Goal: Task Accomplishment & Management: Manage account settings

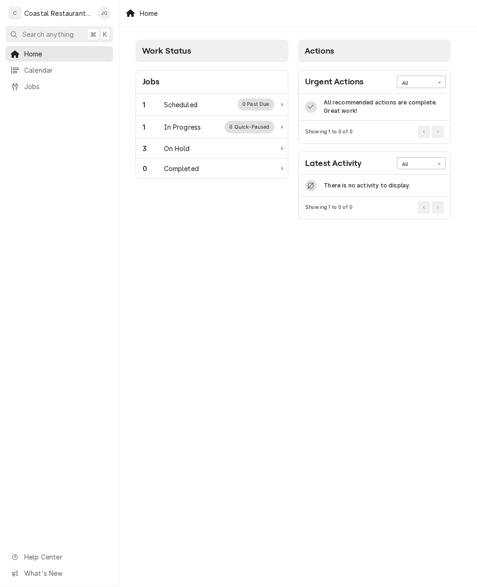
click at [188, 104] on div "Scheduled" at bounding box center [181, 105] width 34 height 10
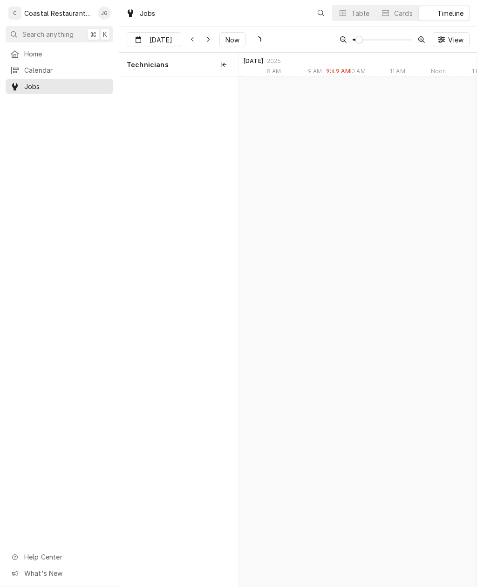
scroll to position [0, 4713]
click at [329, 107] on div "Sodel Concepts | Bethany Beach, 19930" at bounding box center [334, 108] width 26 height 8
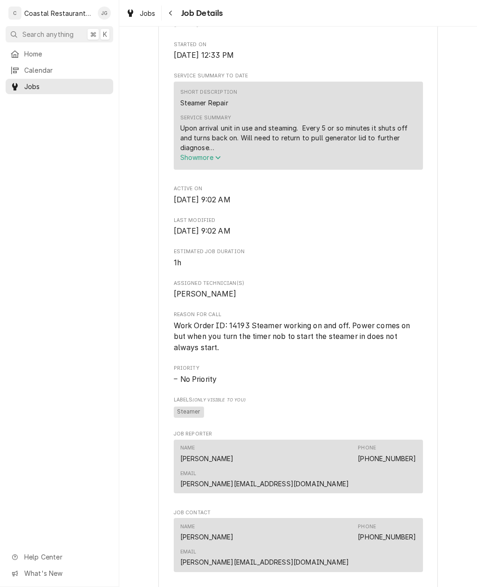
scroll to position [316, 0]
click at [224, 161] on button "Show more" at bounding box center [298, 157] width 236 height 10
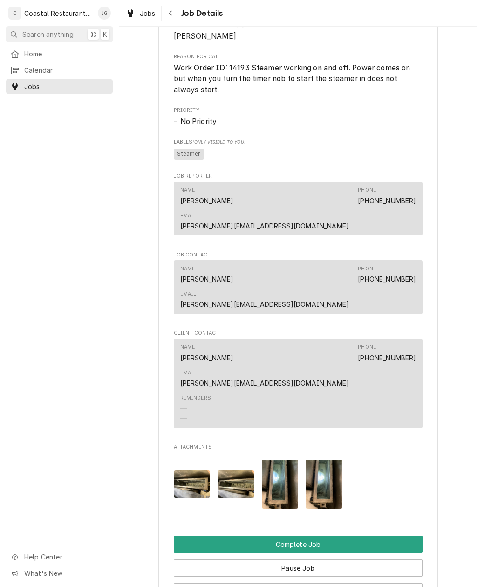
scroll to position [623, 0]
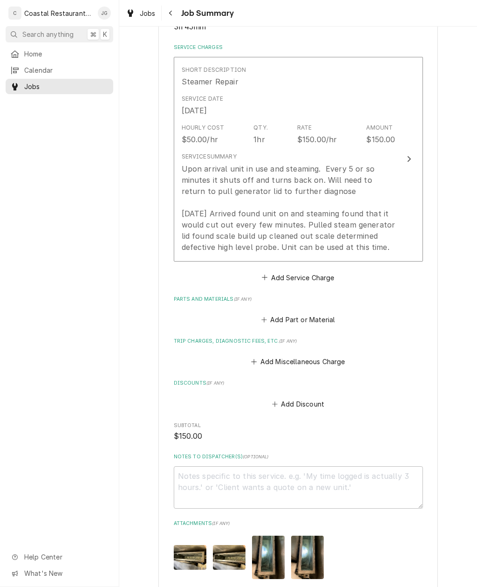
scroll to position [210, 0]
click at [273, 313] on button "Add Part or Material" at bounding box center [298, 319] width 77 height 13
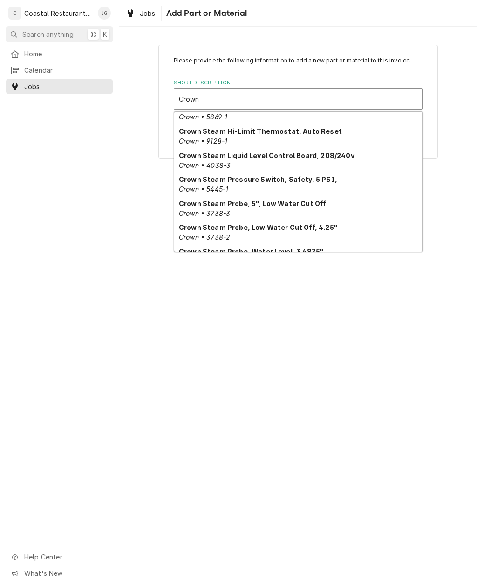
scroll to position [219, 0]
click at [300, 203] on strong "Crown Steam Probe, 5", Low Water Cut Off" at bounding box center [252, 202] width 147 height 8
type input "Crown"
type textarea "x"
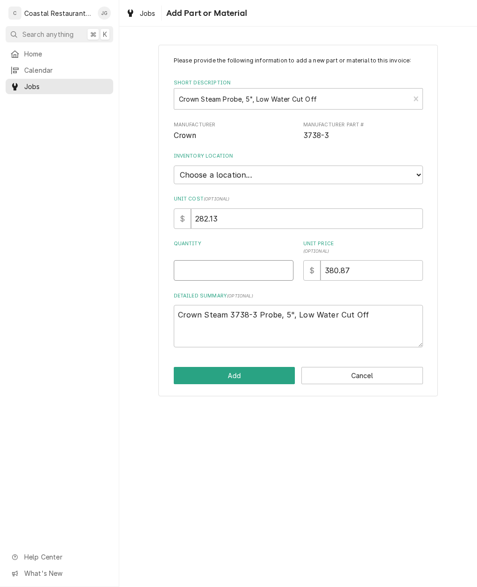
click at [258, 260] on input "Quantity" at bounding box center [234, 270] width 120 height 20
type input "1"
type textarea "x"
type input "1"
click at [406, 174] on select "Choose a location... Fenwick Warehouse James Gatton Truck Mike Lynch Truck Phil…" at bounding box center [298, 174] width 249 height 19
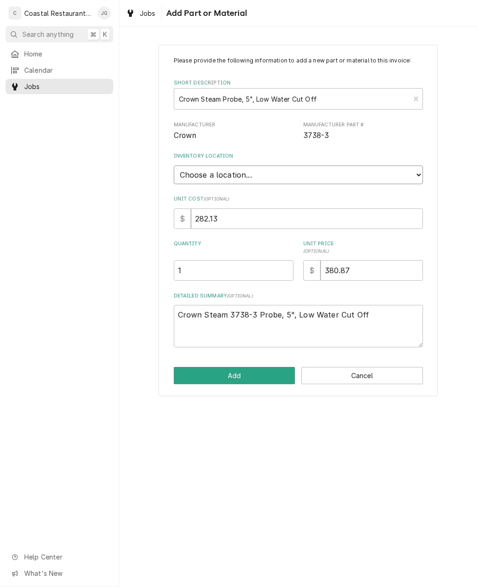
select select "322"
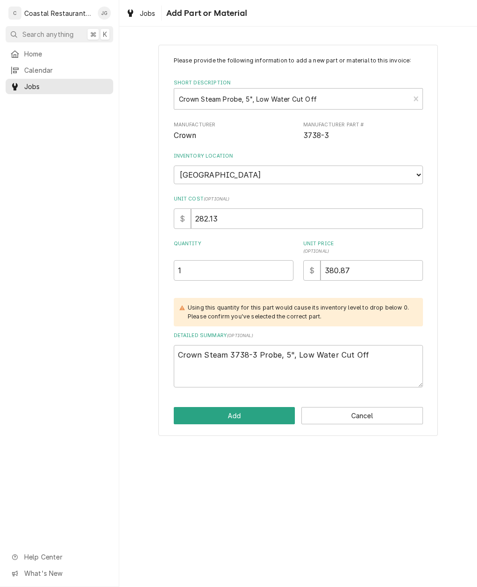
click at [268, 407] on button "Add" at bounding box center [235, 415] width 122 height 17
type textarea "x"
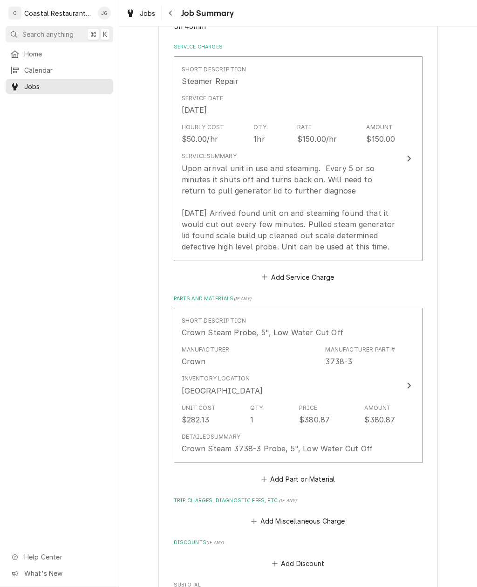
click at [273, 474] on button "Add Part or Material" at bounding box center [298, 478] width 77 height 13
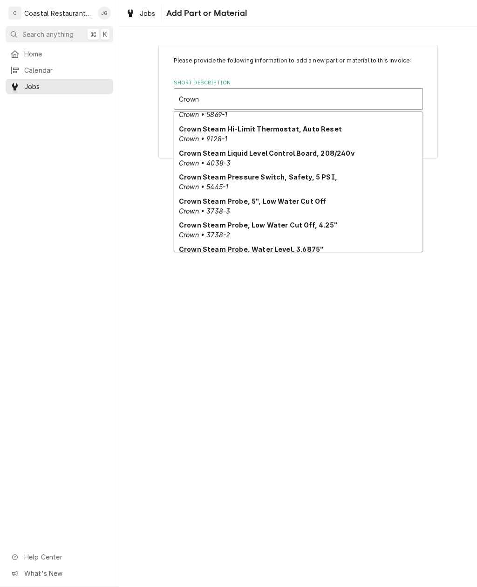
scroll to position [226, 0]
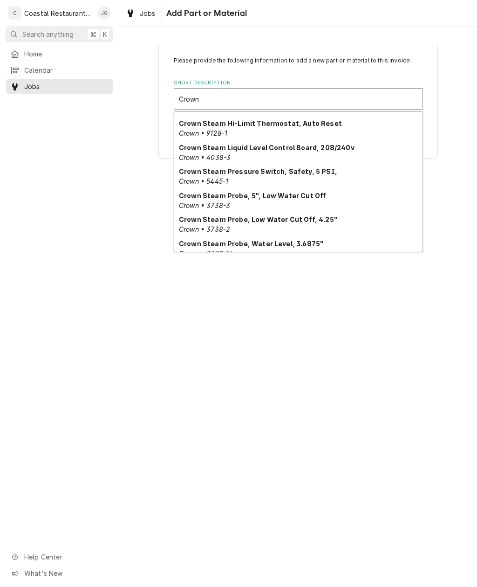
click at [310, 221] on strong "Crown Steam Probe, Low Water Cut Off, 4.25"" at bounding box center [258, 219] width 158 height 8
type input "Crown"
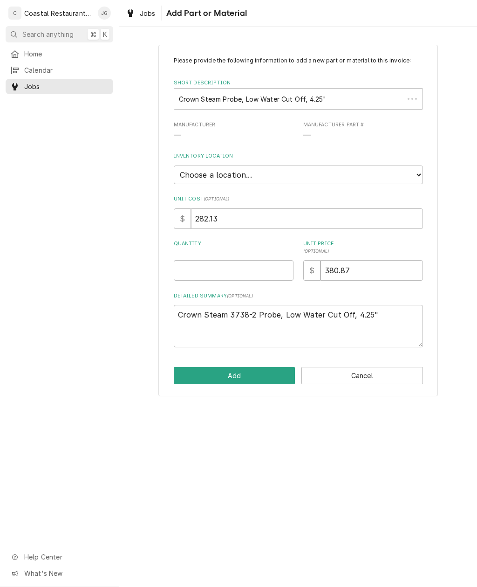
type textarea "x"
click at [261, 268] on input "Quantity" at bounding box center [234, 270] width 120 height 20
type input "1"
type textarea "x"
type input "1"
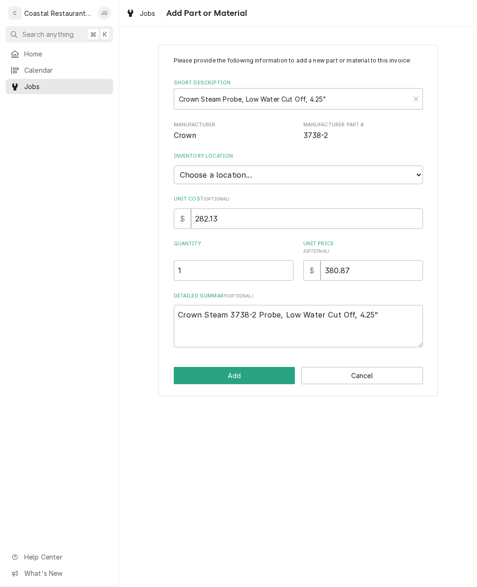
click at [409, 170] on select "Choose a location... Fenwick Warehouse James Gatton Truck Mike Lynch Truck Phil…" at bounding box center [298, 174] width 249 height 19
select select "322"
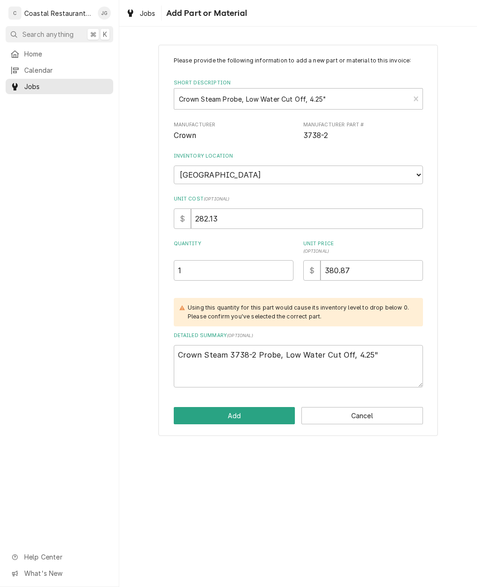
click at [265, 407] on button "Add" at bounding box center [235, 415] width 122 height 17
type textarea "x"
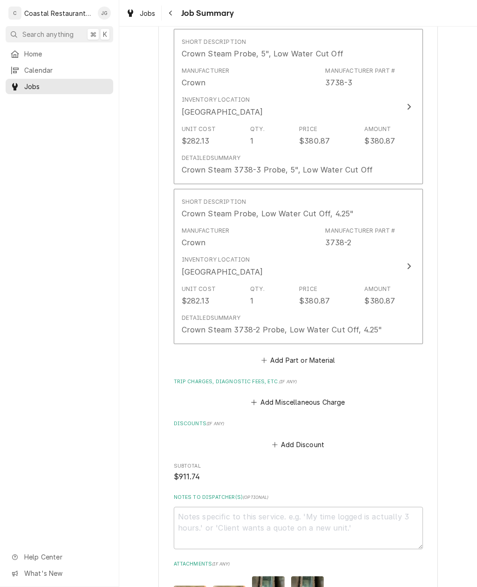
scroll to position [489, 0]
click at [273, 353] on button "Add Part or Material" at bounding box center [298, 359] width 77 height 13
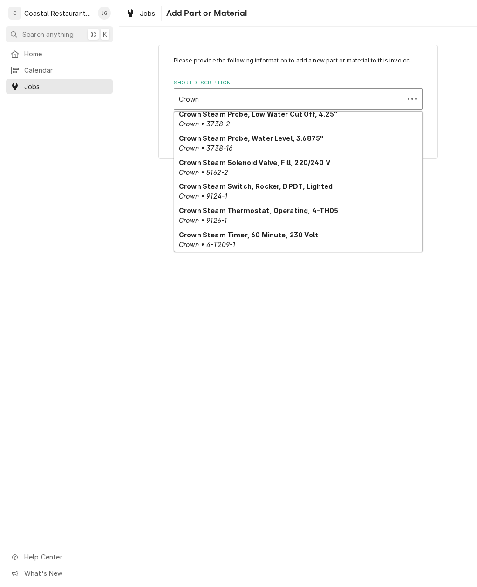
scroll to position [333, 0]
click at [306, 135] on strong "Crown Steam Probe, Water Level, 3.6875"" at bounding box center [251, 137] width 144 height 8
type input "Crown"
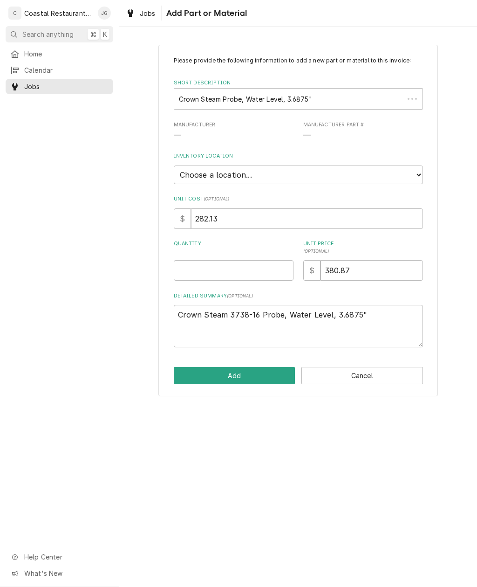
type textarea "x"
click at [259, 264] on input "Quantity" at bounding box center [234, 270] width 120 height 20
type input "1"
click at [264, 369] on button "Add" at bounding box center [235, 375] width 122 height 17
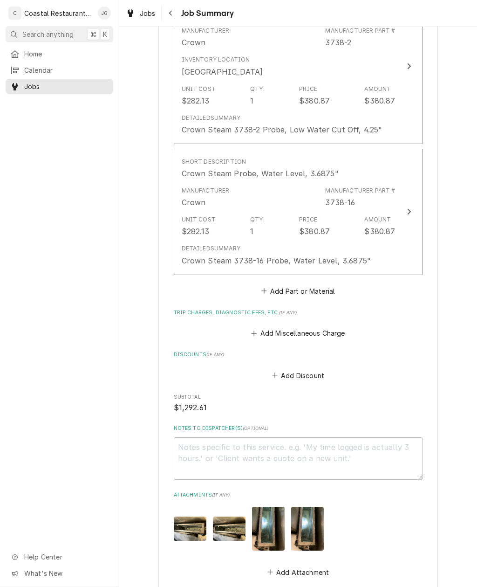
scroll to position [690, 0]
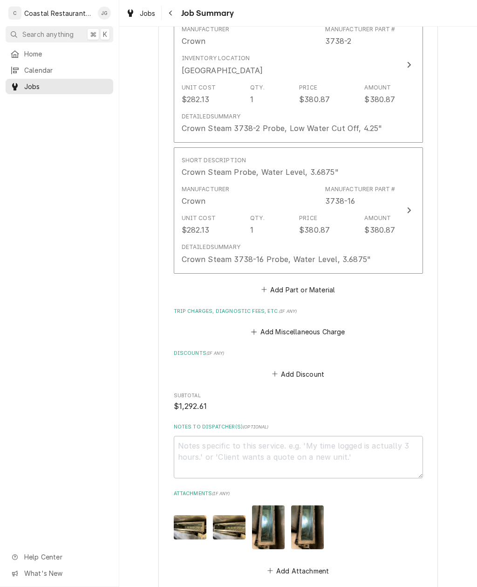
click at [351, 243] on div "Detailed Summary Crown Steam 3738-16 Probe, Water Level, 3.6875"" at bounding box center [277, 253] width 190 height 21
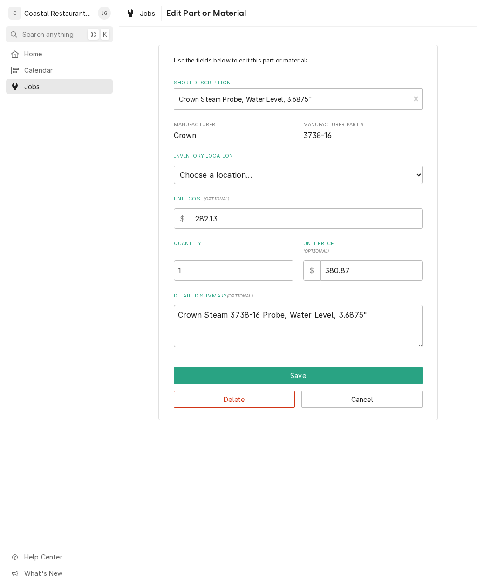
click at [333, 367] on button "Save" at bounding box center [298, 375] width 249 height 17
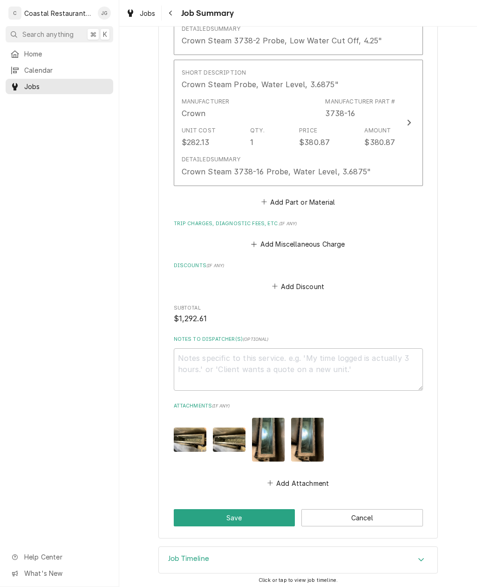
scroll to position [777, 0]
click at [262, 512] on button "Save" at bounding box center [235, 517] width 122 height 17
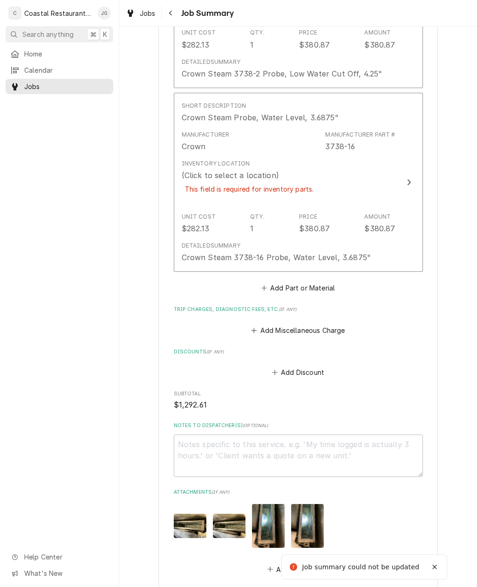
click at [328, 186] on div "Inventory Location (Click to select a location) This field is required for inve…" at bounding box center [289, 182] width 214 height 53
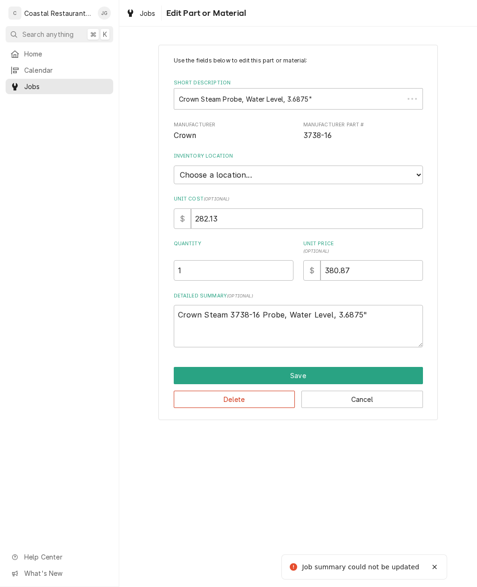
type textarea "x"
click at [370, 166] on select "Choose a location... Fenwick Warehouse James Gatton Truck Mike Lynch Truck Phil…" at bounding box center [298, 174] width 249 height 19
select select "322"
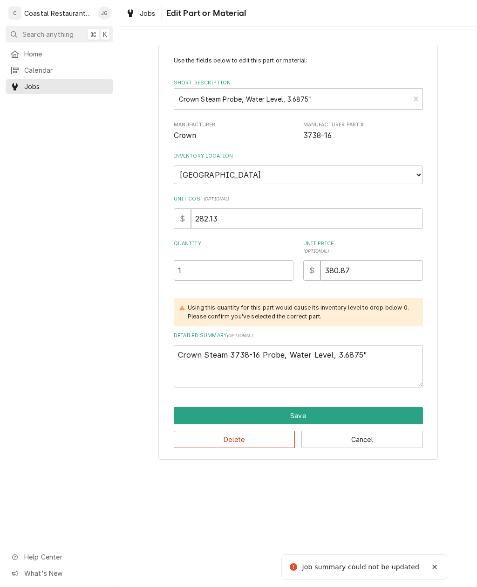
click at [292, 407] on button "Save" at bounding box center [298, 415] width 249 height 17
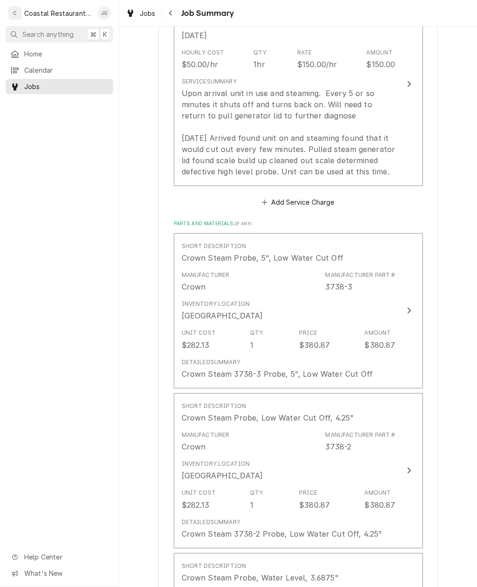
scroll to position [305, 0]
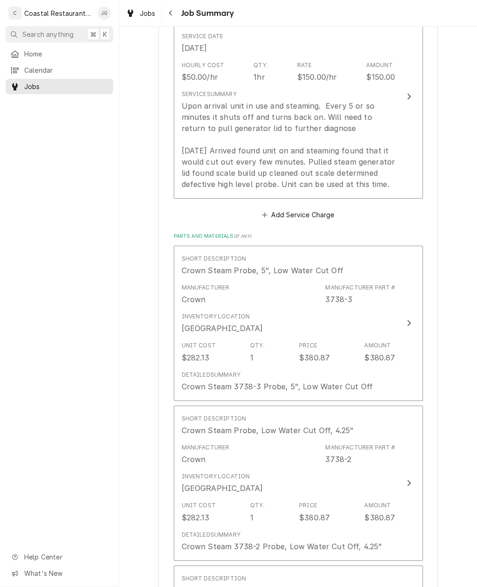
click at [352, 158] on div "Upon arrival unit in use and steaming. Every 5 or so minutes it shuts off and t…" at bounding box center [289, 144] width 214 height 89
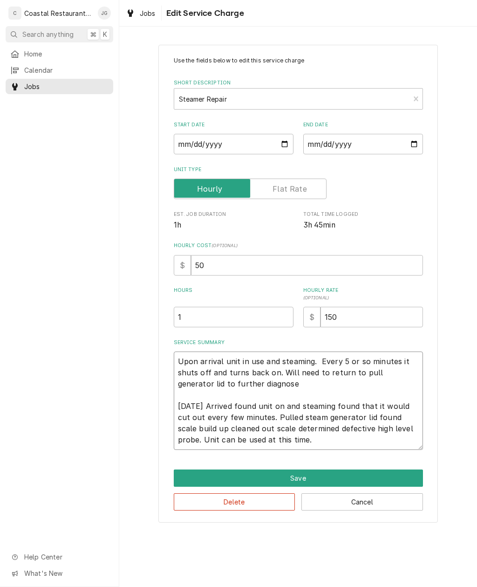
click at [306, 444] on textarea "Upon arrival unit in use and steaming. Every 5 or so minutes it shuts off and t…" at bounding box center [298, 400] width 249 height 98
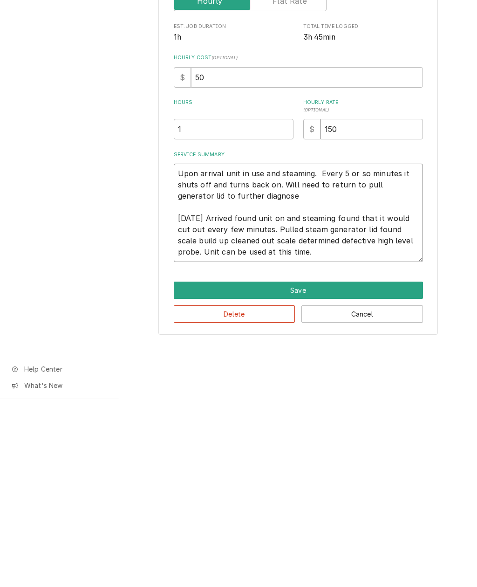
type textarea "x"
type textarea "Upon arrival unit in use and steaming. Every 5 or so minutes it shuts off and t…"
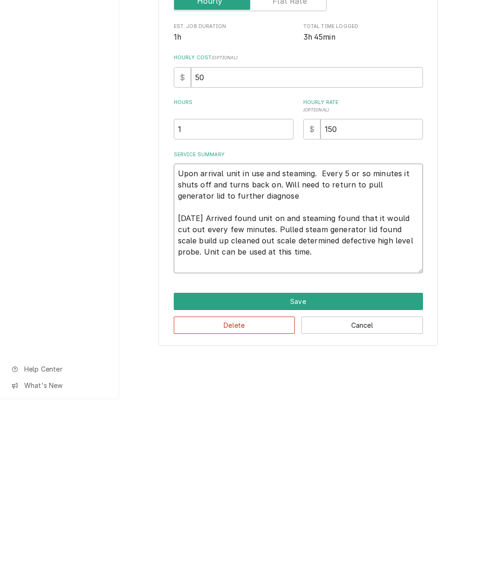
type textarea "x"
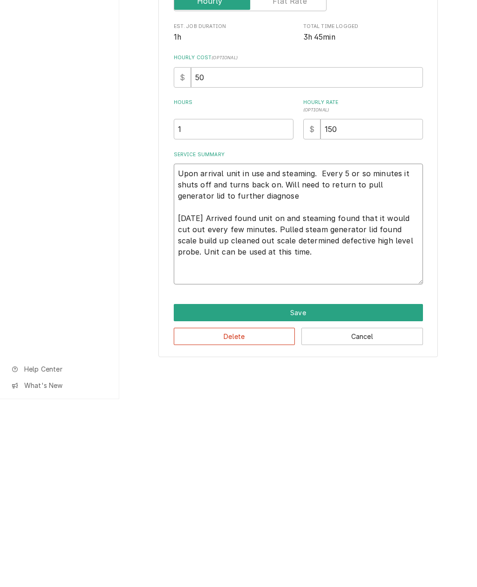
type textarea "Upon arrival unit in use and steaming. Every 5 or so minutes it shuts off and t…"
type textarea "x"
type textarea "Upon arrival unit in use and steaming. Every 5 or so minutes it shuts off and t…"
type textarea "x"
type textarea "Upon arrival unit in use and steaming. Every 5 or so minutes it shuts off and t…"
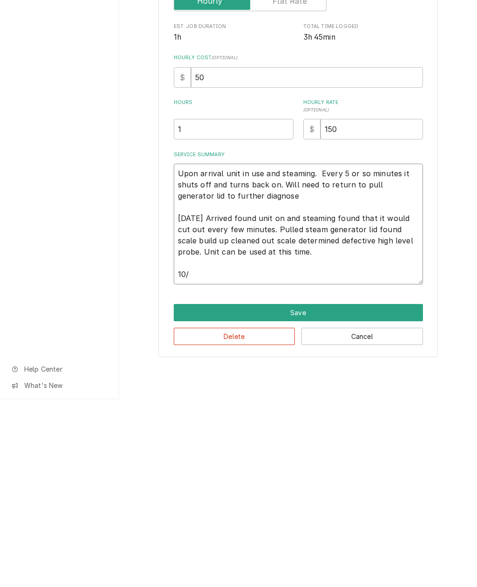
type textarea "x"
type textarea "Upon arrival unit in use and steaming. Every 5 or so minutes it shuts off and t…"
type textarea "x"
type textarea "Upon arrival unit in use and steaming. Every 5 or so minutes it shuts off and t…"
type textarea "x"
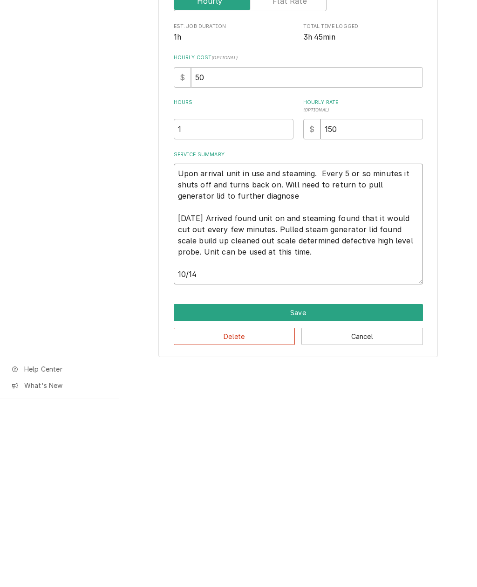
type textarea "Upon arrival unit in use and steaming. Every 5 or so minutes it shuts off and t…"
type textarea "x"
type textarea "Upon arrival unit in use and steaming. Every 5 or so minutes it shuts off and t…"
type textarea "x"
type textarea "Upon arrival unit in use and steaming. Every 5 or so minutes it shuts off and t…"
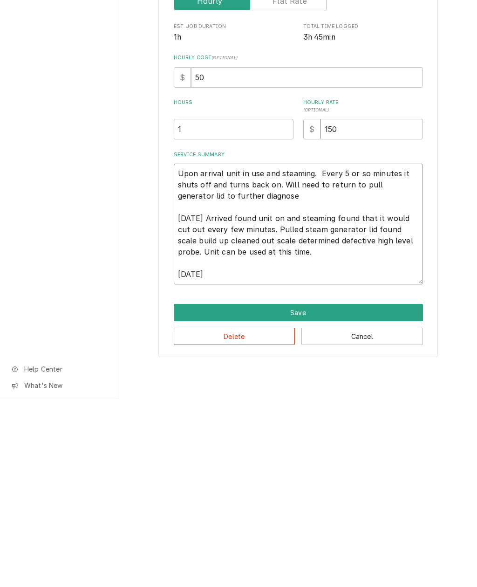
type textarea "x"
type textarea "Upon arrival unit in use and steaming. Every 5 or so minutes it shuts off and t…"
type textarea "x"
type textarea "Upon arrival unit in use and steaming. Every 5 or so minutes it shuts off and t…"
type textarea "x"
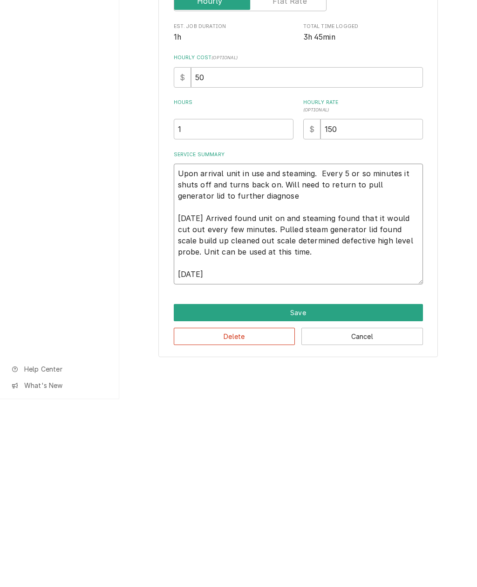
type textarea "Upon arrival unit in use and steaming. Every 5 or so minutes it shuts off and t…"
type textarea "x"
type textarea "Upon arrival unit in use and steaming. Every 5 or so minutes it shuts off and t…"
type textarea "x"
type textarea "Upon arrival unit in use and steaming. Every 5 or so minutes it shuts off and t…"
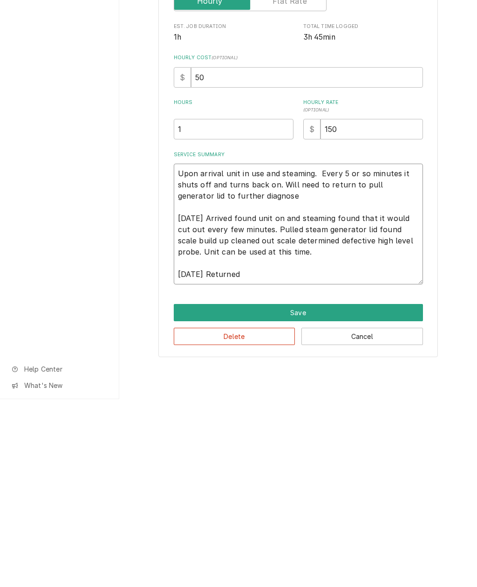
type textarea "x"
type textarea "Upon arrival unit in use and steaming. Every 5 or so minutes it shuts off and t…"
type textarea "x"
type textarea "Upon arrival unit in use and steaming. Every 5 or so minutes it shuts off and t…"
type textarea "x"
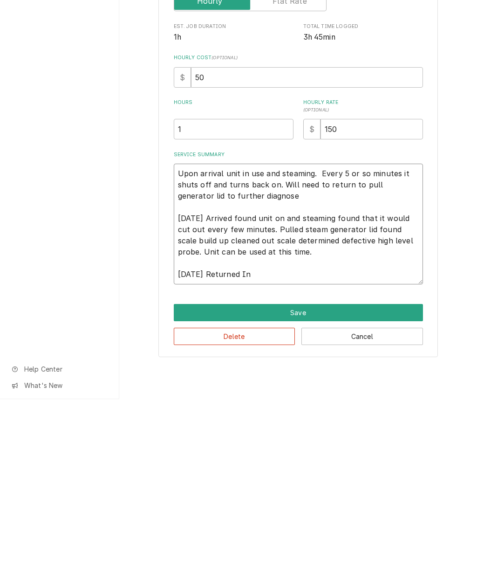
type textarea "Upon arrival unit in use and steaming. Every 5 or so minutes it shuts off and t…"
type textarea "x"
type textarea "Upon arrival unit in use and steaming. Every 5 or so minutes it shuts off and t…"
type textarea "x"
type textarea "Upon arrival unit in use and steaming. Every 5 or so minutes it shuts off and t…"
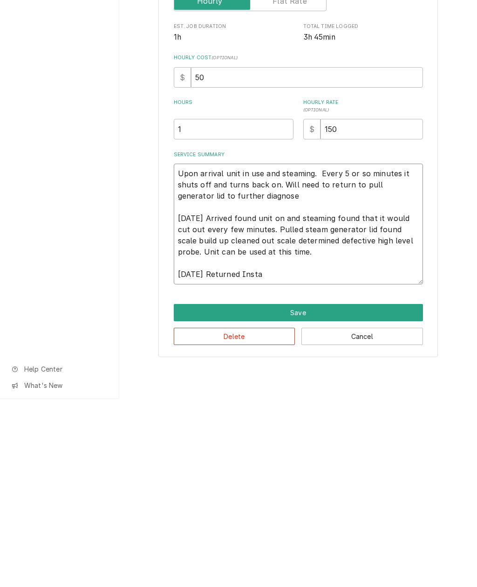
type textarea "x"
type textarea "Upon arrival unit in use and steaming. Every 5 or so minutes it shuts off and t…"
type textarea "x"
type textarea "Upon arrival unit in use and steaming. Every 5 or so minutes it shuts off and t…"
type textarea "x"
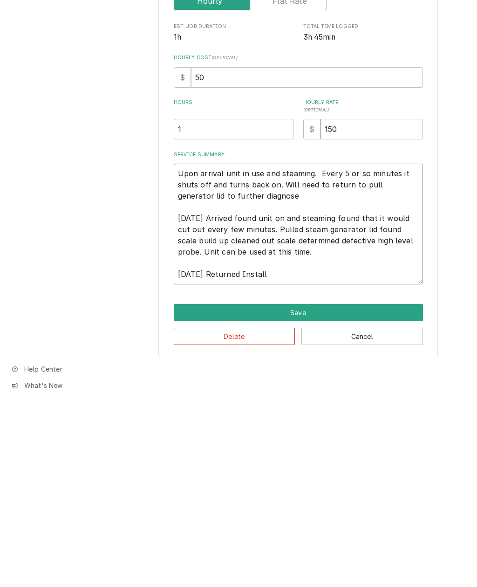
type textarea "Upon arrival unit in use and steaming. Every 5 or so minutes it shuts off and t…"
type textarea "x"
type textarea "Upon arrival unit in use and steaming. Every 5 or so minutes it shuts off and t…"
type textarea "x"
type textarea "Upon arrival unit in use and steaming. Every 5 or so minutes it shuts off and t…"
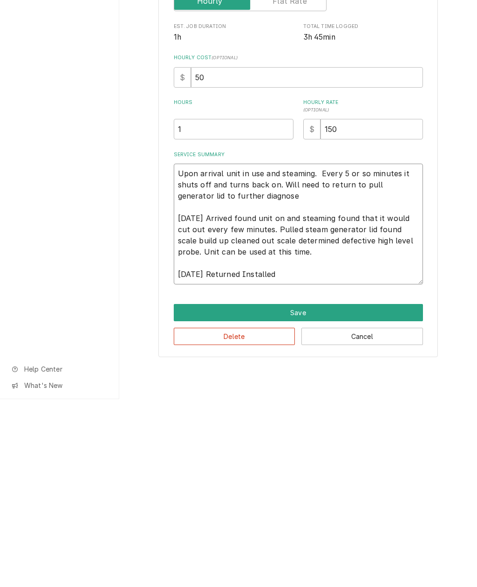
type textarea "x"
type textarea "Upon arrival unit in use and steaming. Every 5 or so minutes it shuts off and t…"
type textarea "x"
type textarea "Upon arrival unit in use and steaming. Every 5 or so minutes it shuts off and t…"
type textarea "x"
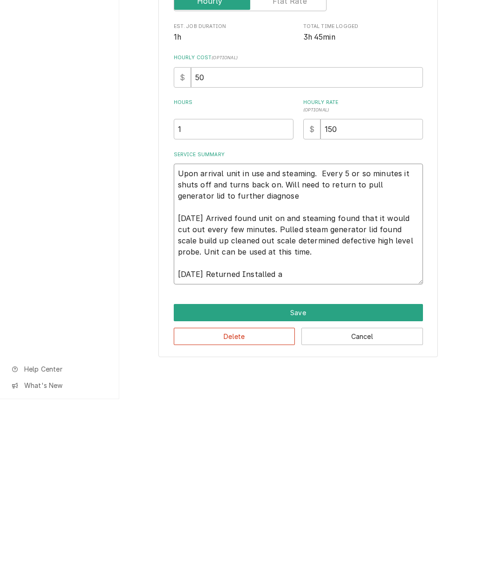
type textarea "Upon arrival unit in use and steaming. Every 5 or so minutes it shuts off and t…"
type textarea "x"
type textarea "Upon arrival unit in use and steaming. Every 5 or so minutes it shuts off and t…"
type textarea "x"
type textarea "Upon arrival unit in use and steaming. Every 5 or so minutes it shuts off and t…"
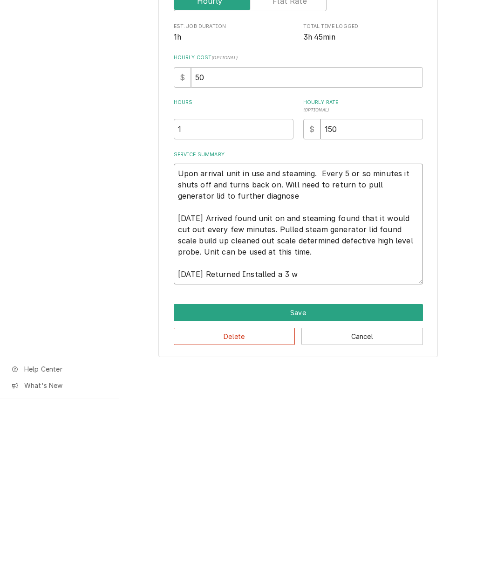
type textarea "x"
type textarea "Upon arrival unit in use and steaming. Every 5 or so minutes it shuts off and t…"
type textarea "x"
type textarea "Upon arrival unit in use and steaming. Every 5 or so minutes it shuts off and t…"
type textarea "x"
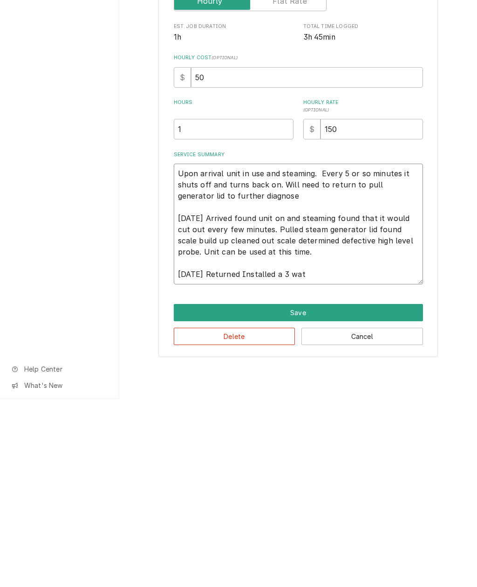
type textarea "Upon arrival unit in use and steaming. Every 5 or so minutes it shuts off and t…"
type textarea "x"
type textarea "Upon arrival unit in use and steaming. Every 5 or so minutes it shuts off and t…"
type textarea "x"
type textarea "Upon arrival unit in use and steaming. Every 5 or so minutes it shuts off and t…"
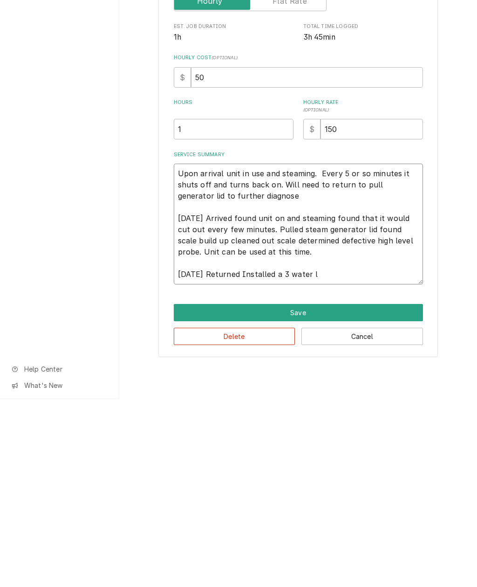
type textarea "x"
type textarea "Upon arrival unit in use and steaming. Every 5 or so minutes it shuts off and t…"
type textarea "x"
type textarea "Upon arrival unit in use and steaming. Every 5 or so minutes it shuts off and t…"
type textarea "x"
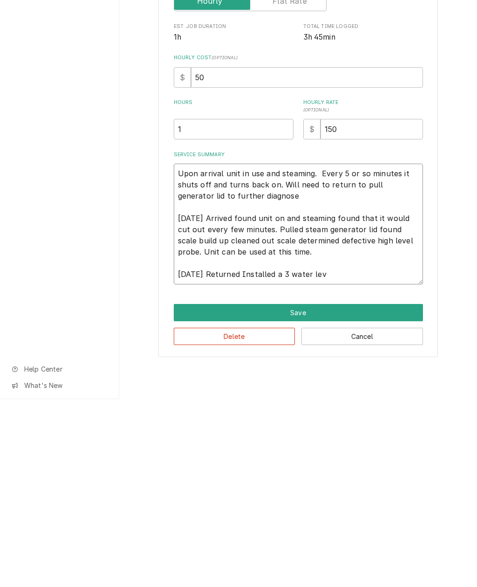
type textarea "Upon arrival unit in use and steaming. Every 5 or so minutes it shuts off and t…"
type textarea "x"
type textarea "Upon arrival unit in use and steaming. Every 5 or so minutes it shuts off and t…"
type textarea "x"
type textarea "Upon arrival unit in use and steaming. Every 5 or so minutes it shuts off and t…"
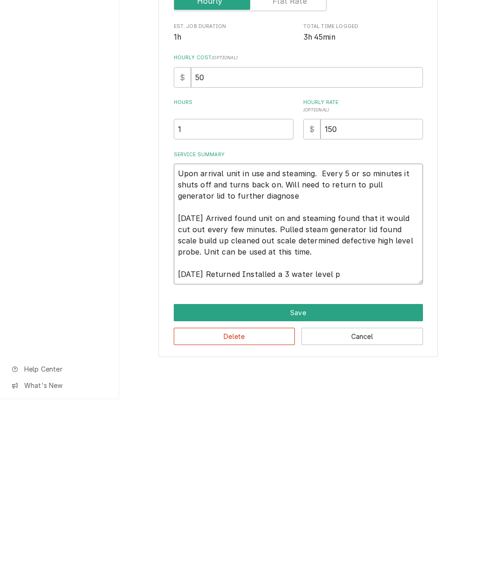
type textarea "x"
type textarea "Upon arrival unit in use and steaming. Every 5 or so minutes it shuts off and t…"
type textarea "x"
type textarea "Upon arrival unit in use and steaming. Every 5 or so minutes it shuts off and t…"
type textarea "x"
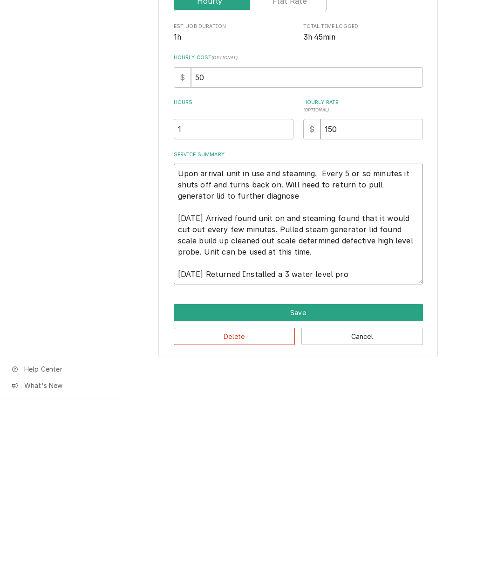
type textarea "Upon arrival unit in use and steaming. Every 5 or so minutes it shuts off and t…"
type textarea "x"
type textarea "Upon arrival unit in use and steaming. Every 5 or so minutes it shuts off and t…"
type textarea "x"
type textarea "Upon arrival unit in use and steaming. Every 5 or so minutes it shuts off and t…"
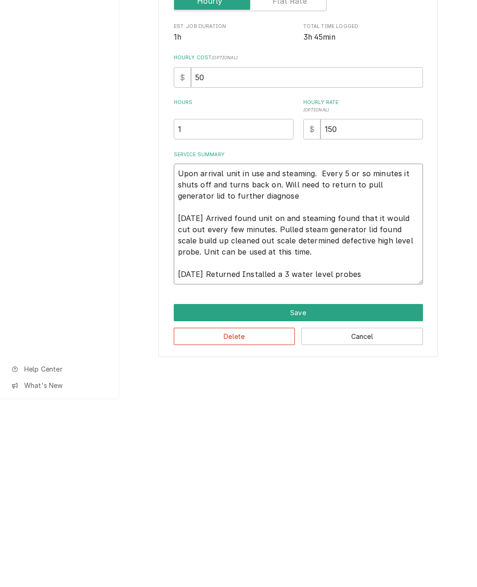
type textarea "x"
type textarea "Upon arrival unit in use and steaming. Every 5 or so minutes it shuts off and t…"
type textarea "x"
type textarea "Upon arrival unit in use and steaming. Every 5 or so minutes it shuts off and t…"
type textarea "x"
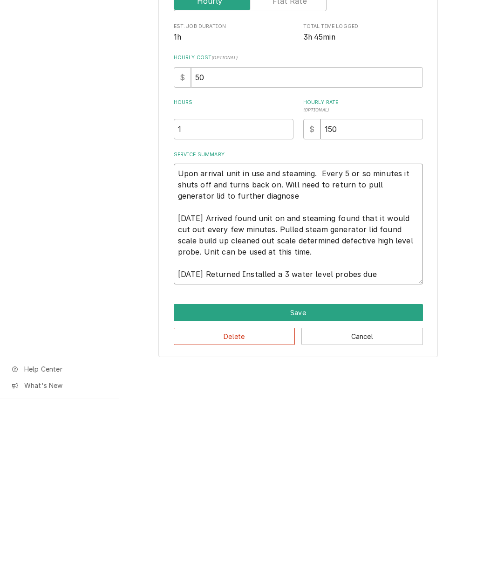
type textarea "Upon arrival unit in use and steaming. Every 5 or so minutes it shuts off and t…"
type textarea "x"
type textarea "Upon arrival unit in use and steaming. Every 5 or so minutes it shuts off and t…"
type textarea "x"
type textarea "Upon arrival unit in use and steaming. Every 5 or so minutes it shuts off and t…"
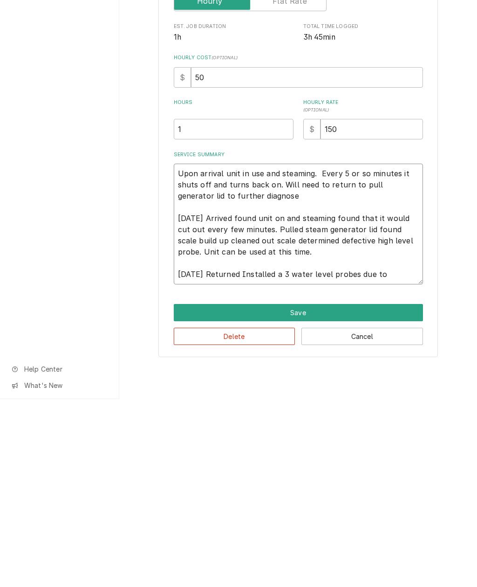
type textarea "x"
type textarea "Upon arrival unit in use and steaming. Every 5 or so minutes it shuts off and t…"
type textarea "x"
type textarea "Upon arrival unit in use and steaming. Every 5 or so minutes it shuts off and t…"
type textarea "x"
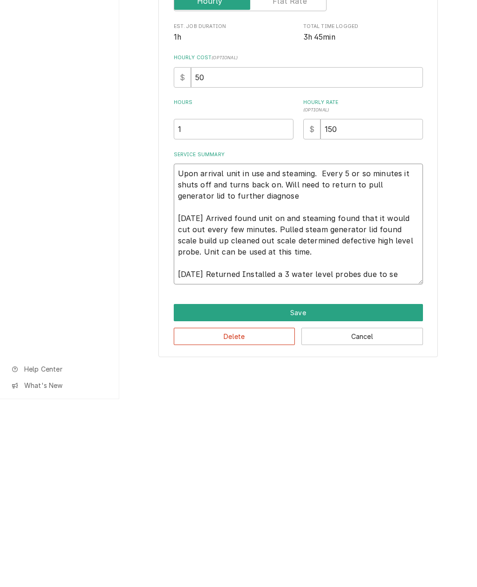
type textarea "Upon arrival unit in use and steaming. Every 5 or so minutes it shuts off and t…"
type textarea "x"
type textarea "Upon arrival unit in use and steaming. Every 5 or so minutes it shuts off and t…"
type textarea "x"
type textarea "Upon arrival unit in use and steaming. Every 5 or so minutes it shuts off and t…"
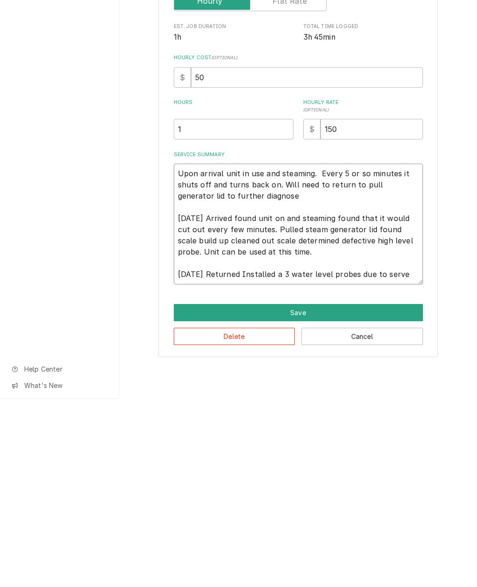
type textarea "x"
type textarea "Upon arrival unit in use and steaming. Every 5 or so minutes it shuts off and t…"
type textarea "x"
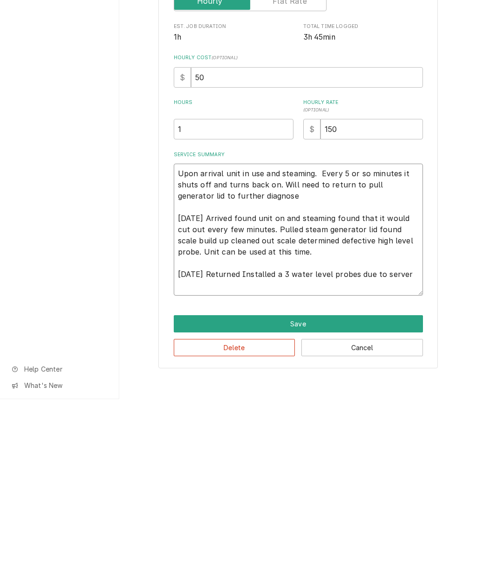
type textarea "Upon arrival unit in use and steaming. Every 5 or so minutes it shuts off and t…"
type textarea "x"
type textarea "Upon arrival unit in use and steaming. Every 5 or so minutes it shuts off and t…"
type textarea "x"
type textarea "Upon arrival unit in use and steaming. Every 5 or so minutes it shuts off and t…"
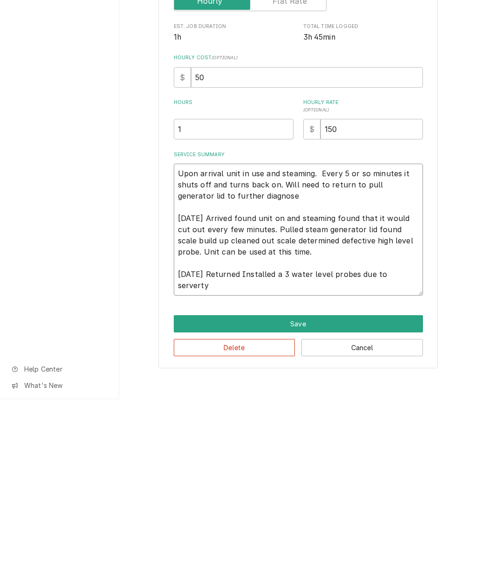
type textarea "x"
type textarea "Upon arrival unit in use and steaming. Every 5 or so minutes it shuts off and t…"
type textarea "x"
type textarea "Upon arrival unit in use and steaming. Every 5 or so minutes it shuts off and t…"
type textarea "x"
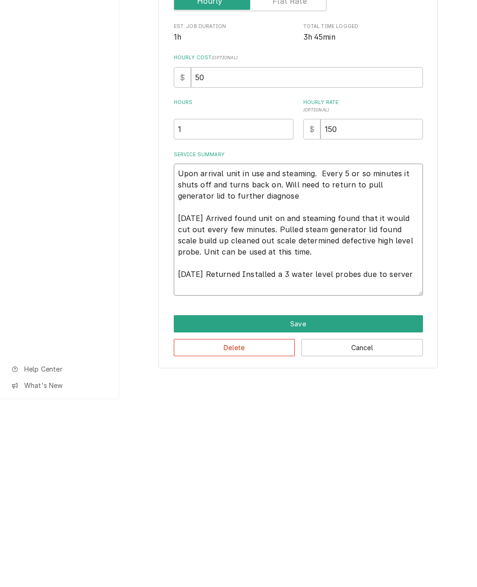
type textarea "Upon arrival unit in use and steaming. Every 5 or so minutes it shuts off and t…"
type textarea "x"
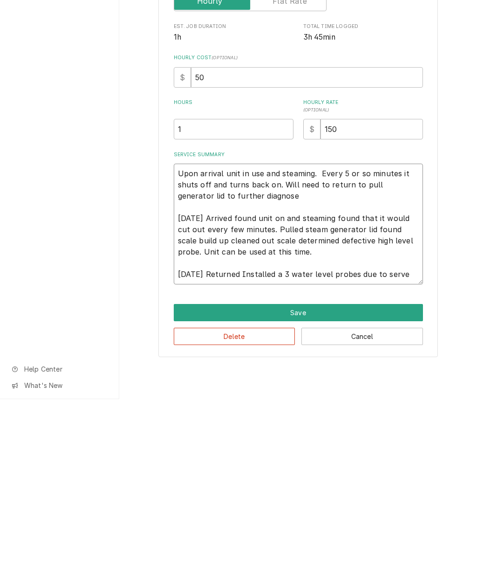
type textarea "Upon arrival unit in use and steaming. Every 5 or so minutes it shuts off and t…"
type textarea "x"
type textarea "Upon arrival unit in use and steaming. Every 5 or so minutes it shuts off and t…"
type textarea "x"
type textarea "Upon arrival unit in use and steaming. Every 5 or so minutes it shuts off and t…"
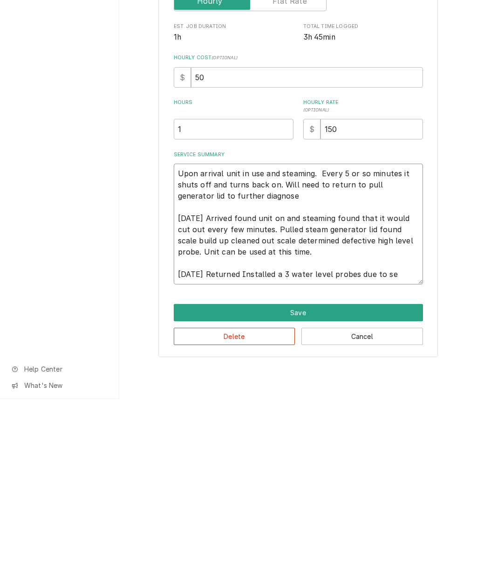
type textarea "x"
type textarea "Upon arrival unit in use and steaming. Every 5 or so minutes it shuts off and t…"
type textarea "x"
type textarea "Upon arrival unit in use and steaming. Every 5 or so minutes it shuts off and t…"
type textarea "x"
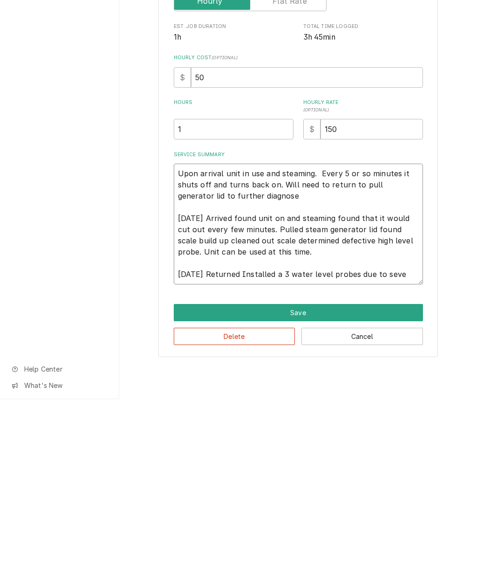
type textarea "Upon arrival unit in use and steaming. Every 5 or so minutes it shuts off and t…"
type textarea "x"
type textarea "Upon arrival unit in use and steaming. Every 5 or so minutes it shuts off and t…"
type textarea "x"
type textarea "Upon arrival unit in use and steaming. Every 5 or so minutes it shuts off and t…"
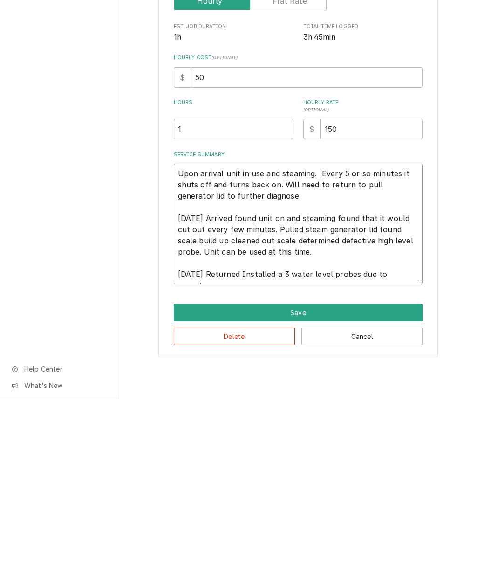
type textarea "x"
type textarea "Upon arrival unit in use and steaming. Every 5 or so minutes it shuts off and t…"
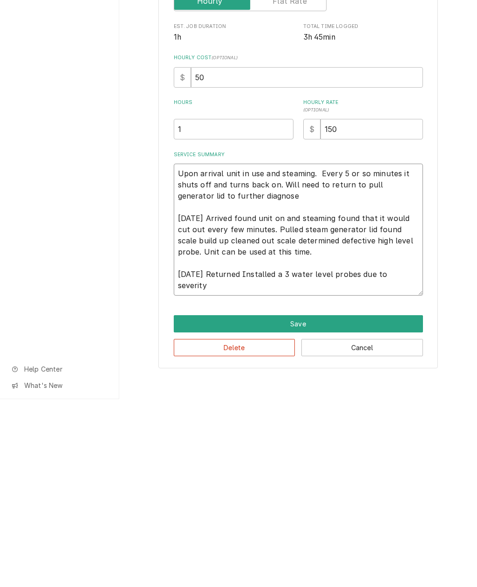
type textarea "x"
type textarea "Upon arrival unit in use and steaming. Every 5 or so minutes it shuts off and t…"
type textarea "x"
type textarea "Upon arrival unit in use and steaming. Every 5 or so minutes it shuts off and t…"
type textarea "x"
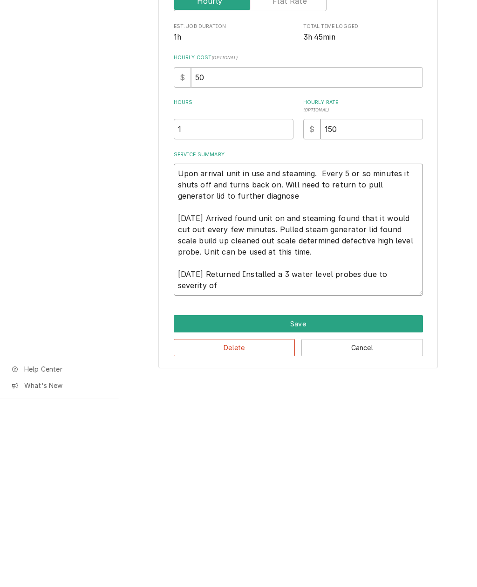
type textarea "Upon arrival unit in use and steaming. Every 5 or so minutes it shuts off and t…"
type textarea "x"
type textarea "Upon arrival unit in use and steaming. Every 5 or so minutes it shuts off and t…"
type textarea "x"
type textarea "Upon arrival unit in use and steaming. Every 5 or so minutes it shuts off and t…"
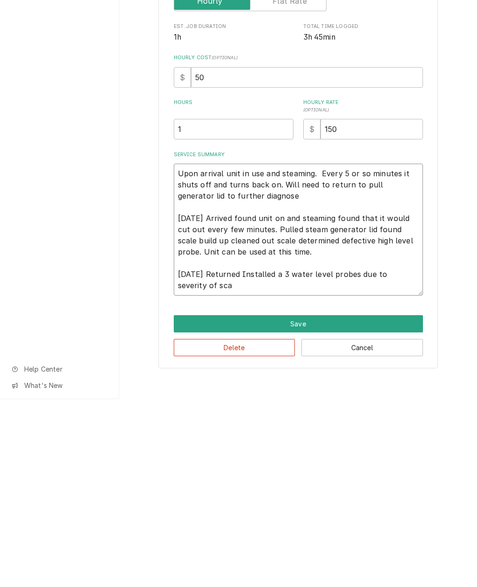
type textarea "x"
type textarea "Upon arrival unit in use and steaming. Every 5 or so minutes it shuts off and t…"
type textarea "x"
type textarea "Upon arrival unit in use and steaming. Every 5 or so minutes it shuts off and t…"
type textarea "x"
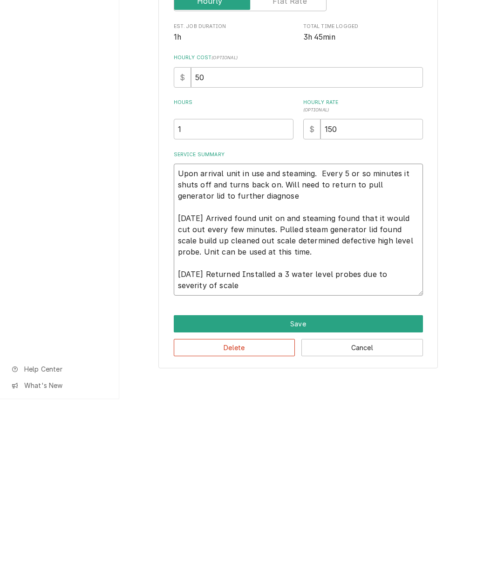
type textarea "Upon arrival unit in use and steaming. Every 5 or so minutes it shuts off and t…"
type textarea "x"
type textarea "Upon arrival unit in use and steaming. Every 5 or so minutes it shuts off and t…"
type textarea "x"
type textarea "Upon arrival unit in use and steaming. Every 5 or so minutes it shuts off and t…"
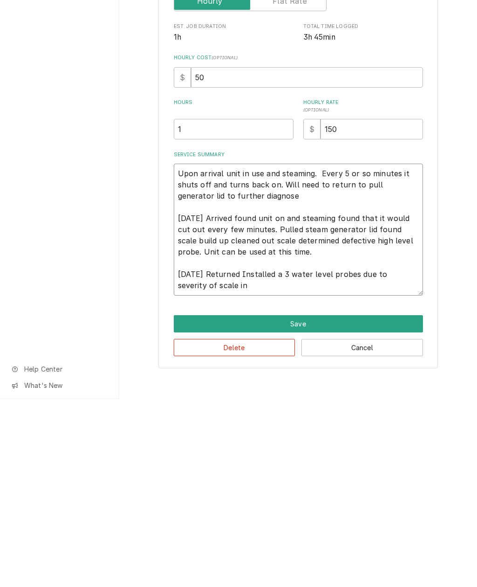
type textarea "x"
type textarea "Upon arrival unit in use and steaming. Every 5 or so minutes it shuts off and t…"
type textarea "x"
type textarea "Upon arrival unit in use and steaming. Every 5 or so minutes it shuts off and t…"
type textarea "x"
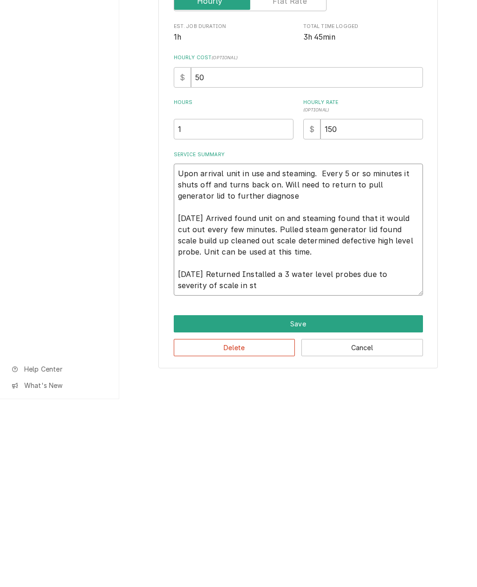
type textarea "Upon arrival unit in use and steaming. Every 5 or so minutes it shuts off and t…"
type textarea "x"
type textarea "Upon arrival unit in use and steaming. Every 5 or so minutes it shuts off and t…"
type textarea "x"
type textarea "Upon arrival unit in use and steaming. Every 5 or so minutes it shuts off and t…"
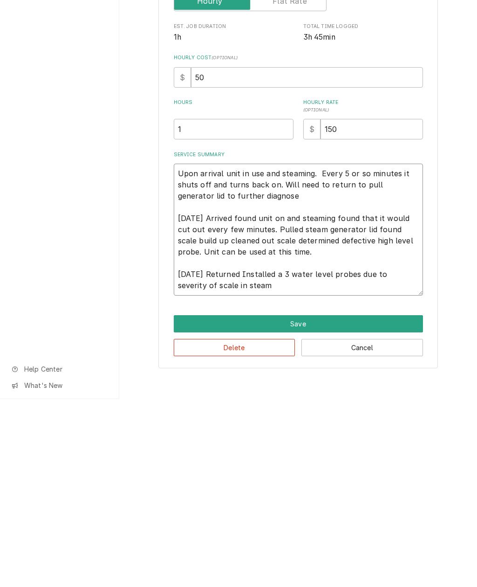
type textarea "x"
type textarea "Upon arrival unit in use and steaming. Every 5 or so minutes it shuts off and t…"
type textarea "x"
type textarea "Upon arrival unit in use and steaming. Every 5 or so minutes it shuts off and t…"
type textarea "x"
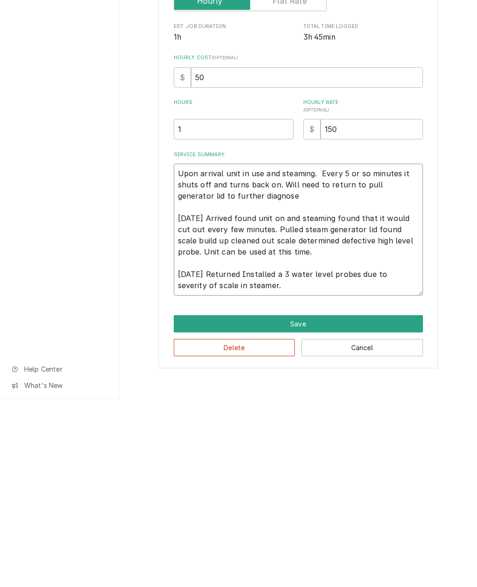
type textarea "Upon arrival unit in use and steaming. Every 5 or so minutes it shuts off and t…"
type textarea "x"
type textarea "Upon arrival unit in use and steaming. Every 5 or so minutes it shuts off and t…"
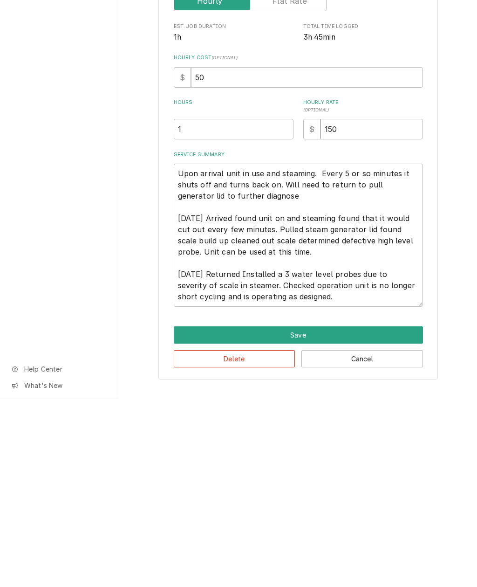
click at [328, 514] on button "Save" at bounding box center [298, 522] width 249 height 17
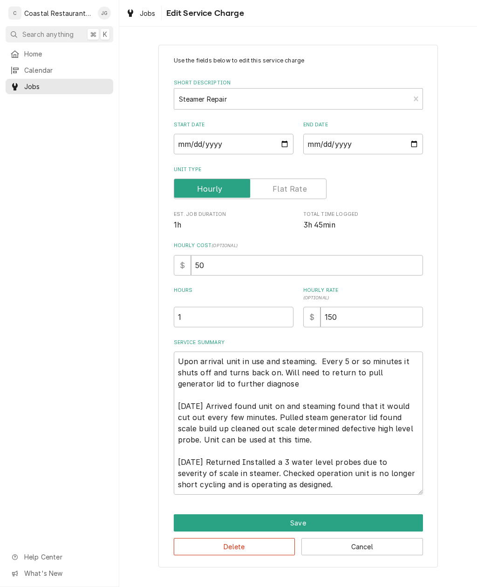
scroll to position [305, 0]
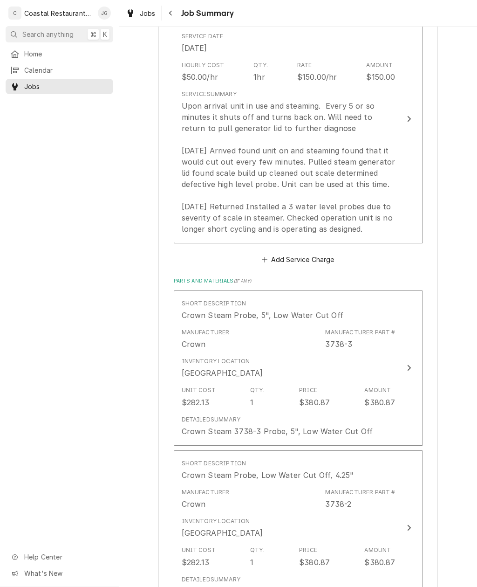
click at [333, 179] on div "Upon arrival unit in use and steaming. Every 5 or so minutes it shuts off and t…" at bounding box center [289, 167] width 214 height 134
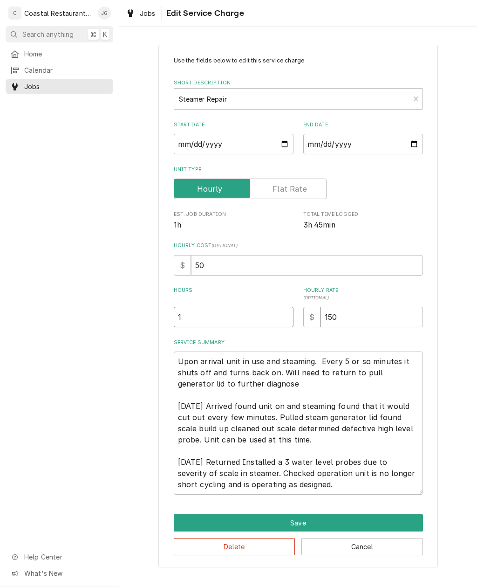
click at [250, 312] on input "1" at bounding box center [234, 317] width 120 height 20
click at [447, 262] on div "Use the fields below to edit this service charge Short Description Steamer Repa…" at bounding box center [298, 305] width 358 height 539
click at [327, 519] on button "Save" at bounding box center [298, 522] width 249 height 17
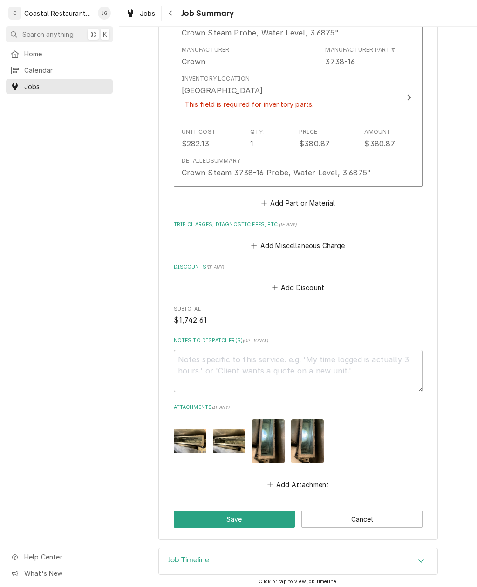
scroll to position [907, 0]
click at [264, 515] on button "Save" at bounding box center [235, 518] width 122 height 17
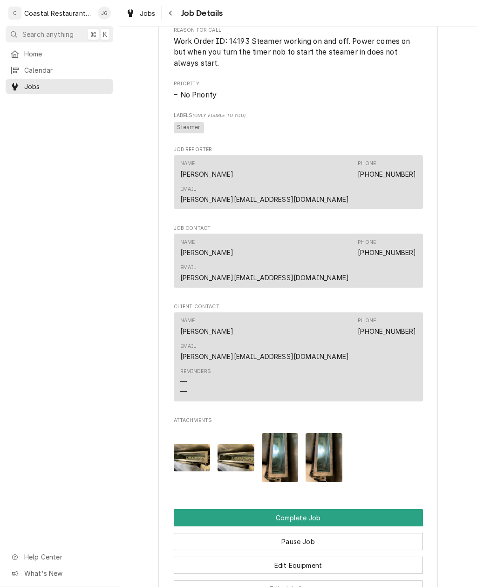
scroll to position [617, 0]
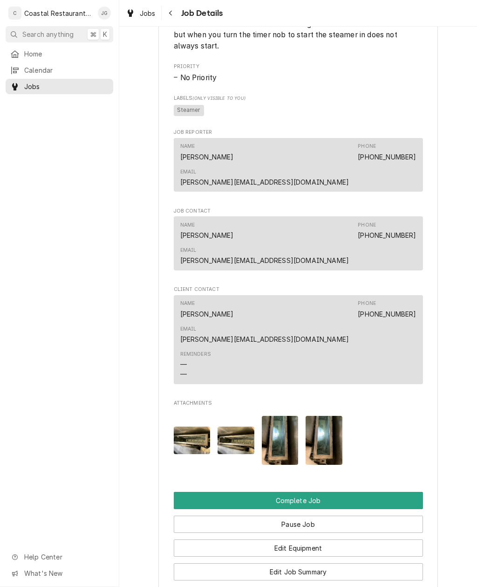
click at [371, 492] on button "Complete Job" at bounding box center [298, 500] width 249 height 17
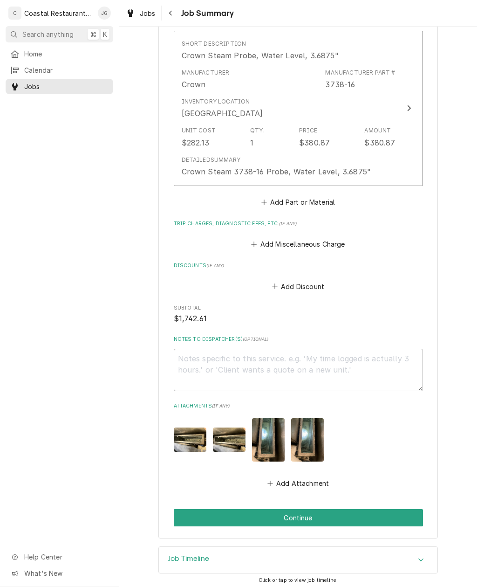
scroll to position [851, 0]
click at [336, 516] on button "Continue" at bounding box center [298, 517] width 249 height 17
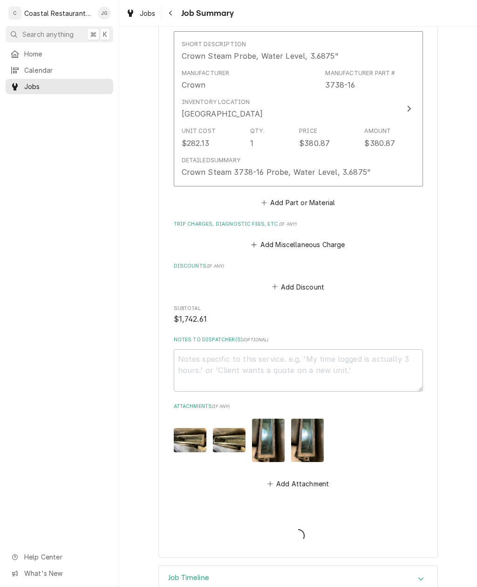
type textarea "x"
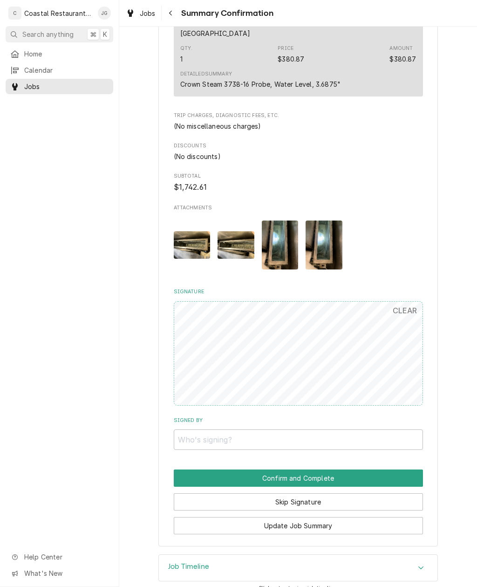
scroll to position [820, 0]
click at [348, 517] on button "Update Job Summary" at bounding box center [298, 525] width 249 height 17
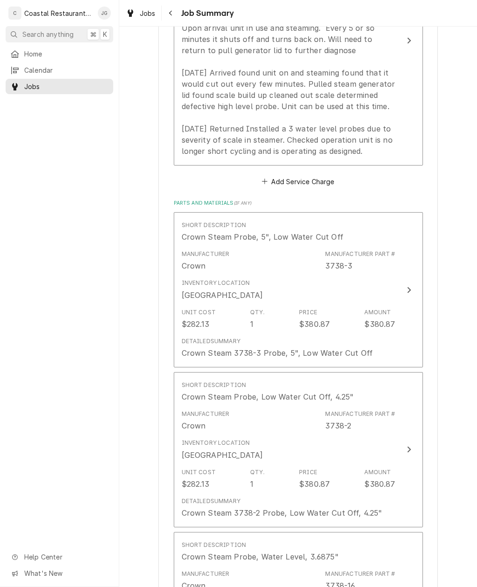
scroll to position [353, 0]
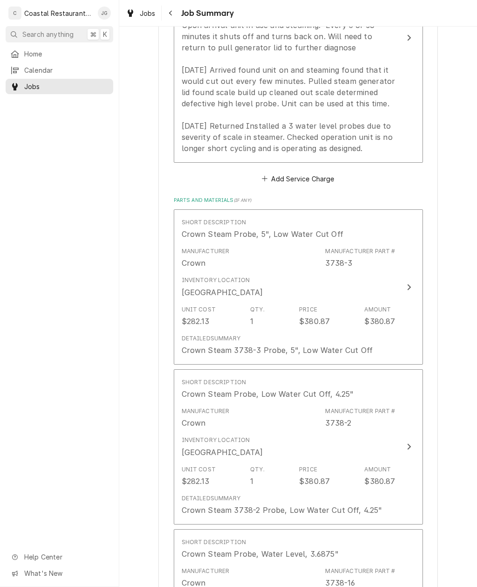
click at [388, 137] on div "Upon arrival unit in use and steaming. Every 5 or so minutes it shuts off and t…" at bounding box center [289, 87] width 214 height 134
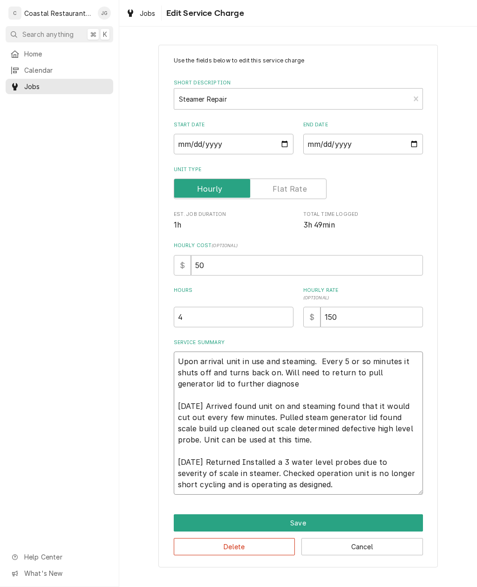
click at [355, 482] on textarea "Upon arrival unit in use and steaming. Every 5 or so minutes it shuts off and t…" at bounding box center [298, 422] width 249 height 143
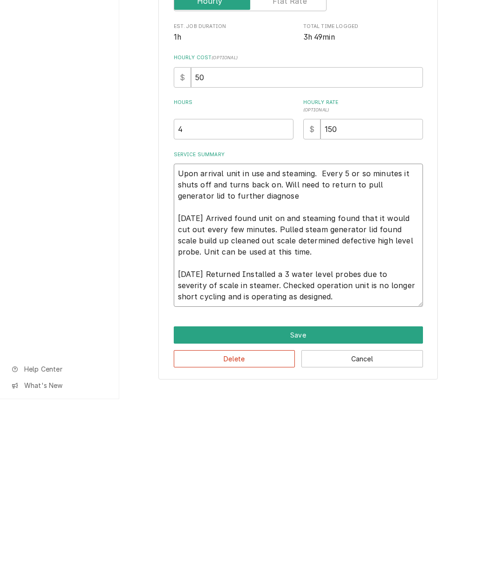
type textarea "x"
type textarea "Upon arrival unit in use and steaming. Every 5 or so minutes it shuts off and t…"
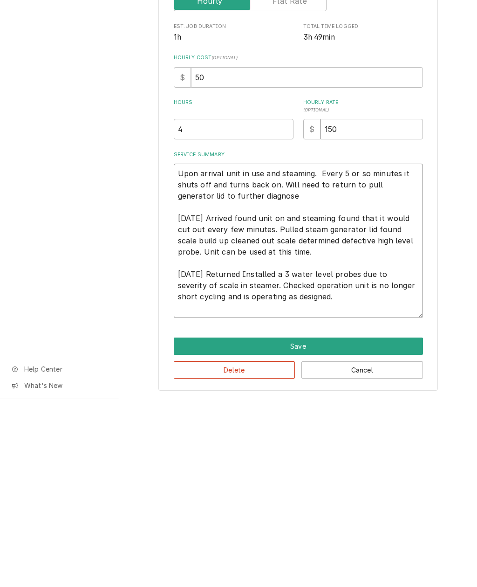
type textarea "x"
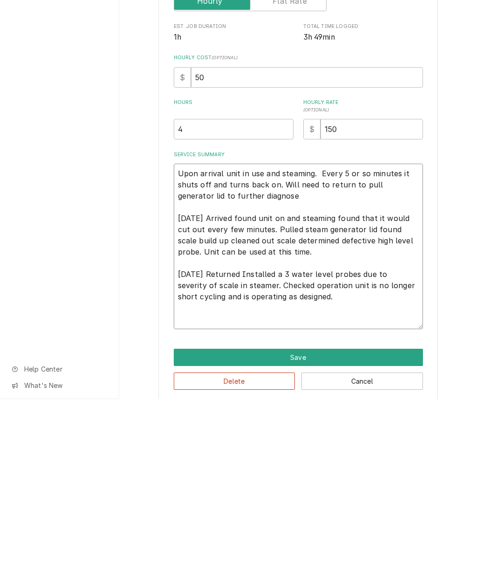
type textarea "Upon arrival unit in use and steaming. Every 5 or so minutes it shuts off and t…"
type textarea "x"
type textarea "Upon arrival unit in use and steaming. Every 5 or so minutes it shuts off and t…"
type textarea "x"
type textarea "Upon arrival unit in use and steaming. Every 5 or so minutes it shuts off and t…"
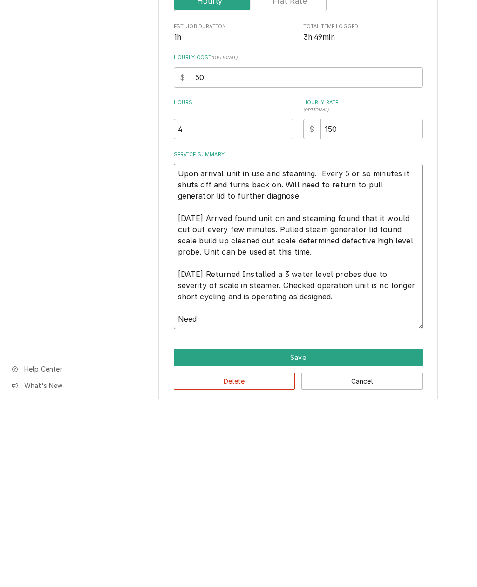
type textarea "x"
type textarea "Upon arrival unit in use and steaming. Every 5 or so minutes it shuts off and t…"
type textarea "x"
type textarea "Upon arrival unit in use and steaming. Every 5 or so minutes it shuts off and t…"
type textarea "x"
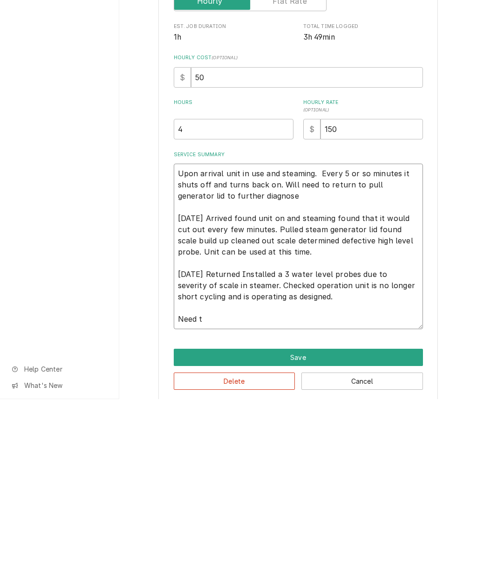
type textarea "Upon arrival unit in use and steaming. Every 5 or so minutes it shuts off and t…"
type textarea "x"
type textarea "Upon arrival unit in use and steaming. Every 5 or so minutes it shuts off and t…"
type textarea "x"
type textarea "Upon arrival unit in use and steaming. Every 5 or so minutes it shuts off and t…"
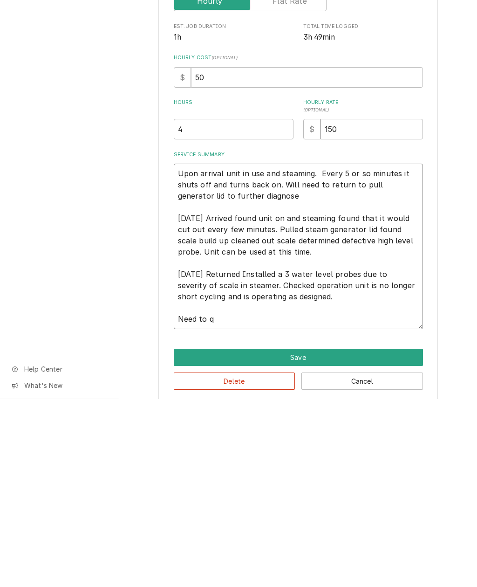
type textarea "x"
type textarea "Upon arrival unit in use and steaming. Every 5 or so minutes it shuts off and t…"
type textarea "x"
type textarea "Upon arrival unit in use and steaming. Every 5 or so minutes it shuts off and t…"
type textarea "x"
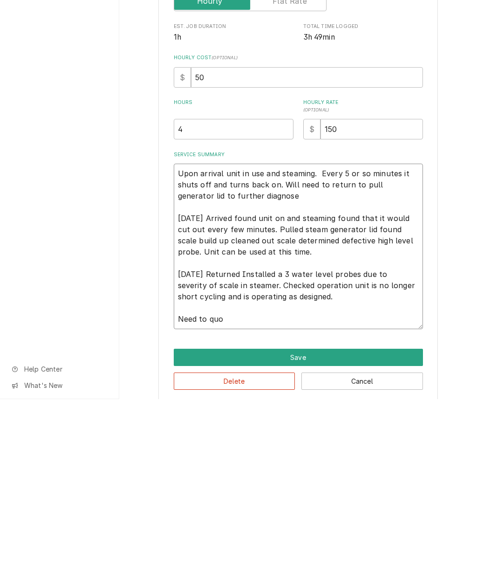
type textarea "Upon arrival unit in use and steaming. Every 5 or so minutes it shuts off and t…"
type textarea "x"
type textarea "Upon arrival unit in use and steaming. Every 5 or so minutes it shuts off and t…"
type textarea "x"
type textarea "Upon arrival unit in use and steaming. Every 5 or so minutes it shuts off and t…"
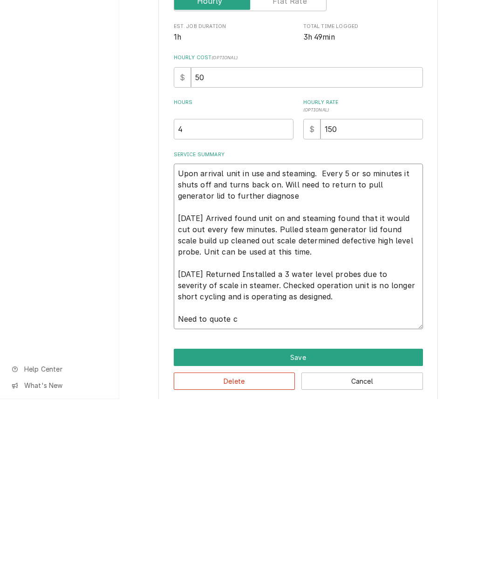
type textarea "x"
type textarea "Upon arrival unit in use and steaming. Every 5 or so minutes it shuts off and t…"
type textarea "x"
type textarea "Upon arrival unit in use and steaming. Every 5 or so minutes it shuts off and t…"
type textarea "x"
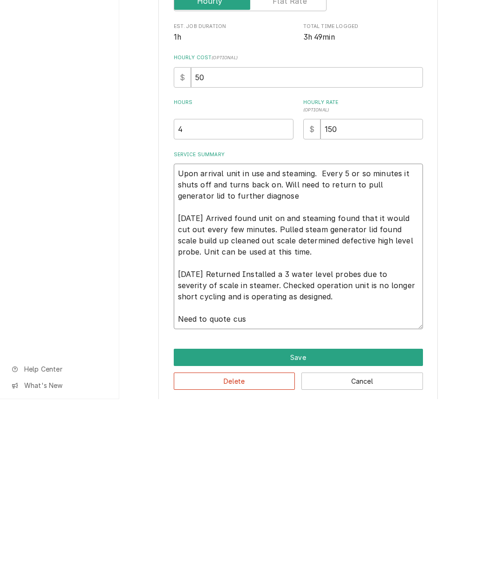
type textarea "Upon arrival unit in use and steaming. Every 5 or so minutes it shuts off and t…"
type textarea "x"
type textarea "Upon arrival unit in use and steaming. Every 5 or so minutes it shuts off and t…"
type textarea "x"
type textarea "Upon arrival unit in use and steaming. Every 5 or so minutes it shuts off and t…"
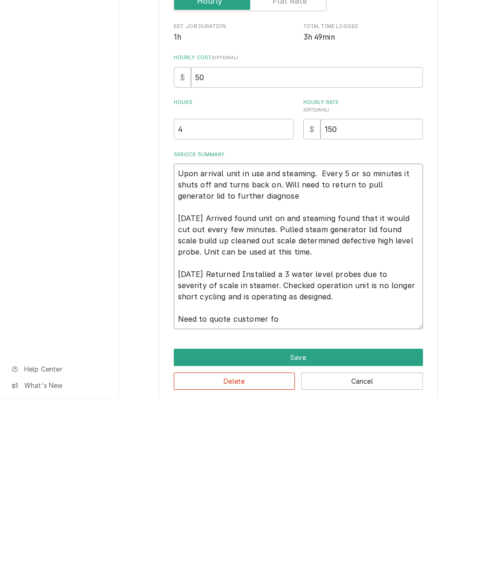
type textarea "x"
type textarea "Upon arrival unit in use and steaming. Every 5 or so minutes it shuts off and t…"
type textarea "x"
type textarea "Upon arrival unit in use and steaming. Every 5 or so minutes it shuts off and t…"
type textarea "x"
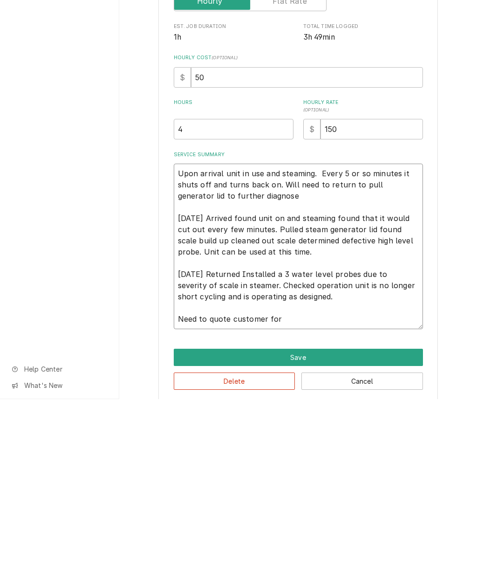
type textarea "Upon arrival unit in use and steaming. Every 5 or so minutes it shuts off and t…"
type textarea "x"
type textarea "Upon arrival unit in use and steaming. Every 5 or so minutes it shuts off and t…"
type textarea "x"
type textarea "Upon arrival unit in use and steaming. Every 5 or so minutes it shuts off and t…"
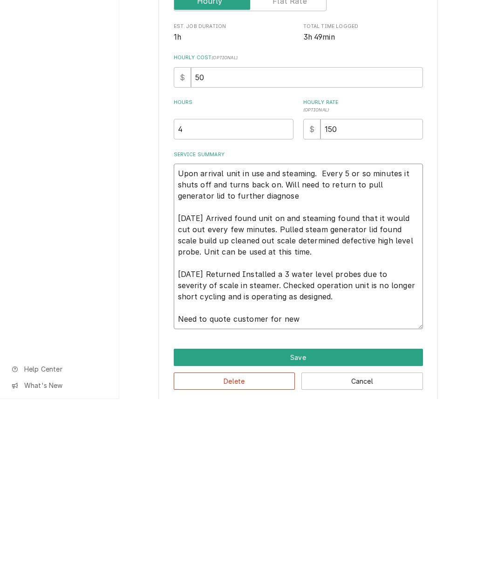
type textarea "x"
type textarea "Upon arrival unit in use and steaming. Every 5 or so minutes it shuts off and t…"
type textarea "x"
type textarea "Upon arrival unit in use and steaming. Every 5 or so minutes it shuts off and t…"
type textarea "x"
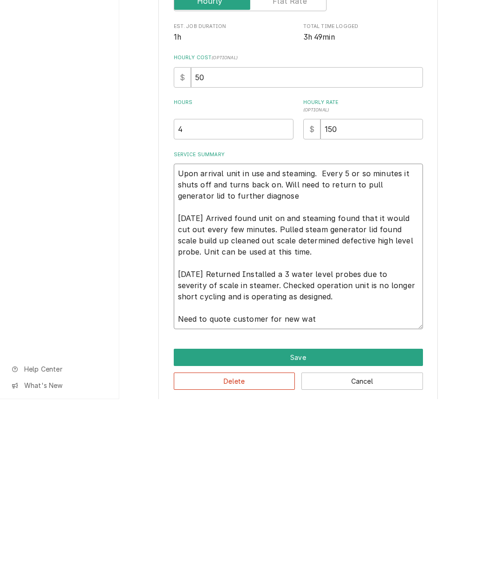
type textarea "Upon arrival unit in use and steaming. Every 5 or so minutes it shuts off and t…"
type textarea "x"
type textarea "Upon arrival unit in use and steaming. Every 5 or so minutes it shuts off and t…"
type textarea "x"
type textarea "Upon arrival unit in use and steaming. Every 5 or so minutes it shuts off and t…"
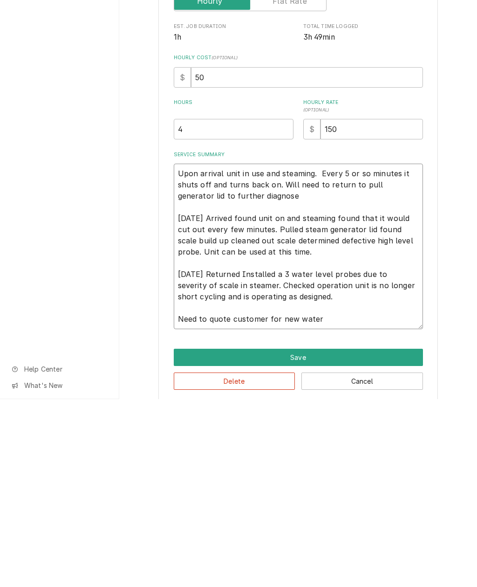
type textarea "x"
type textarea "Upon arrival unit in use and steaming. Every 5 or so minutes it shuts off and t…"
type textarea "x"
type textarea "Upon arrival unit in use and steaming. Every 5 or so minutes it shuts off and t…"
type textarea "x"
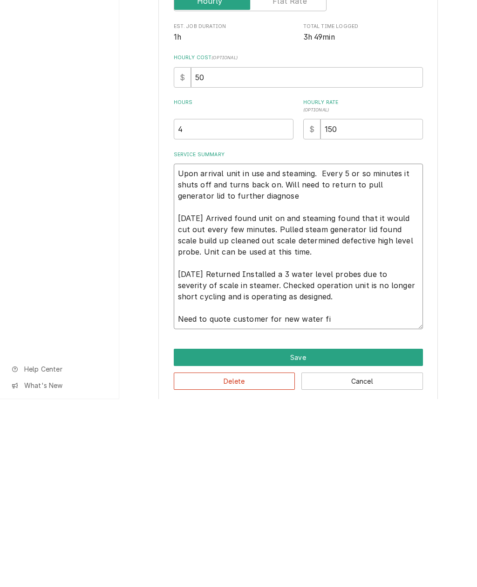
type textarea "Upon arrival unit in use and steaming. Every 5 or so minutes it shuts off and t…"
type textarea "x"
type textarea "Upon arrival unit in use and steaming. Every 5 or so minutes it shuts off and t…"
type textarea "x"
type textarea "Upon arrival unit in use and steaming. Every 5 or so minutes it shuts off and t…"
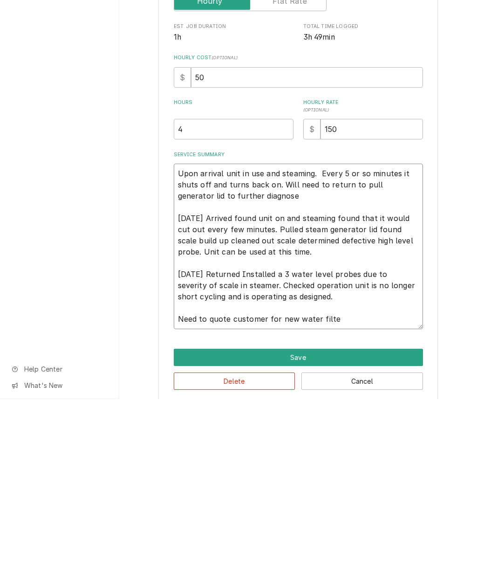
type textarea "x"
type textarea "Upon arrival unit in use and steaming. Every 5 or so minutes it shuts off and t…"
type textarea "x"
type textarea "Upon arrival unit in use and steaming. Every 5 or so minutes it shuts off and t…"
type textarea "x"
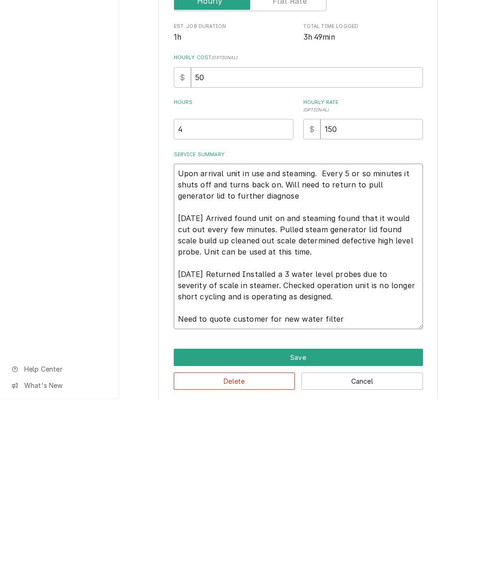
type textarea "Upon arrival unit in use and steaming. Every 5 or so minutes it shuts off and t…"
type textarea "x"
type textarea "Upon arrival unit in use and steaming. Every 5 or so minutes it shuts off and t…"
type textarea "x"
type textarea "Upon arrival unit in use and steaming. Every 5 or so minutes it shuts off and t…"
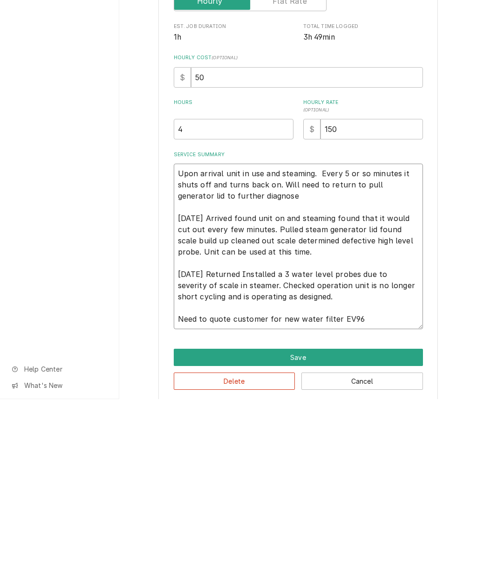
type textarea "x"
type textarea "Upon arrival unit in use and steaming. Every 5 or so minutes it shuts off and t…"
type textarea "x"
type textarea "Upon arrival unit in use and steaming. Every 5 or so minutes it shuts off and t…"
type textarea "x"
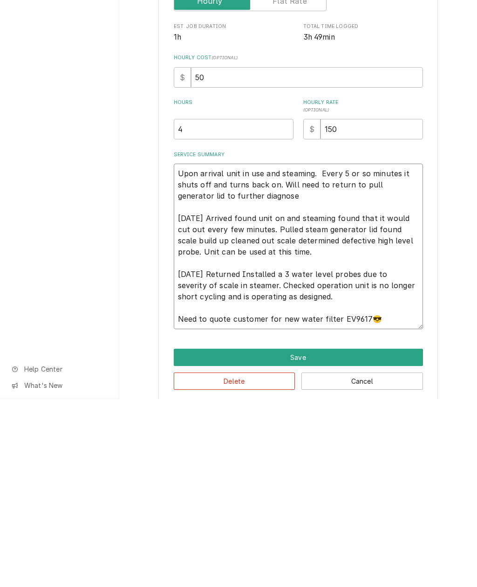
type textarea "Upon arrival unit in use and steaming. Every 5 or so minutes it shuts off and t…"
type textarea "x"
type textarea "Upon arrival unit in use and steaming. Every 5 or so minutes it shuts off and t…"
type textarea "x"
type textarea "Upon arrival unit in use and steaming. Every 5 or so minutes it shuts off and t…"
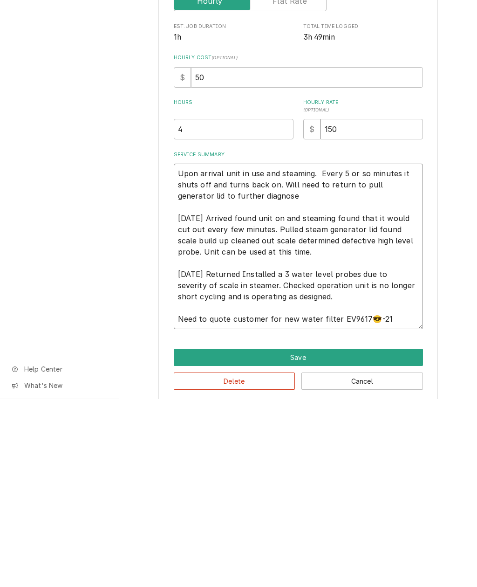
type textarea "x"
type textarea "Upon arrival unit in use and steaming. Every 5 or so minutes it shuts off and t…"
type textarea "x"
type textarea "Upon arrival unit in use and steaming. Every 5 or so minutes it shuts off and t…"
type textarea "x"
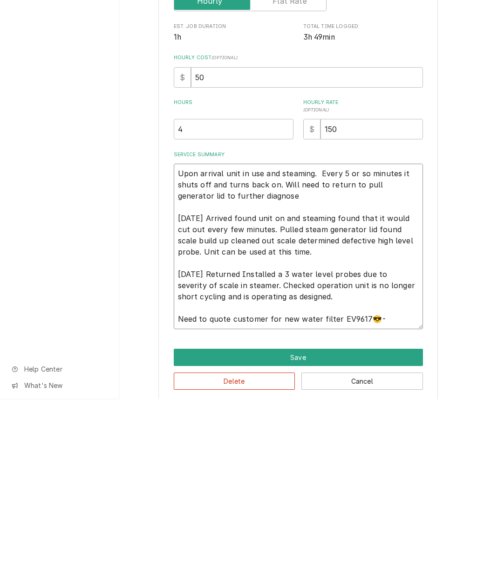
type textarea "Upon arrival unit in use and steaming. Every 5 or so minutes it shuts off and t…"
type textarea "x"
type textarea "Upon arrival unit in use and steaming. Every 5 or so minutes it shuts off and t…"
type textarea "x"
type textarea "Upon arrival unit in use and steaming. Every 5 or so minutes it shuts off and t…"
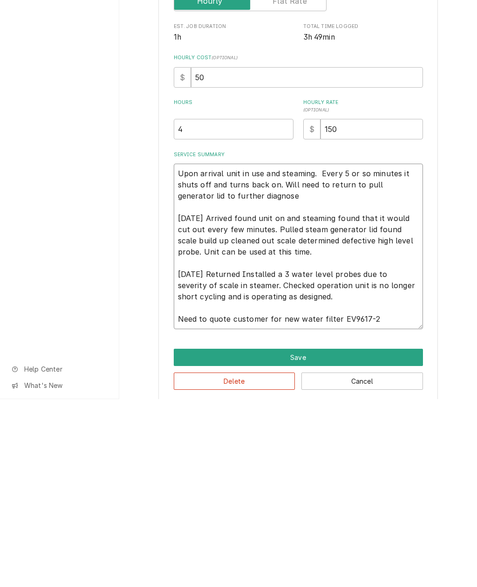
type textarea "x"
type textarea "Upon arrival unit in use and steaming. Every 5 or so minutes it shuts off and t…"
type textarea "x"
type textarea "Upon arrival unit in use and steaming. Every 5 or so minutes it shuts off and t…"
type textarea "x"
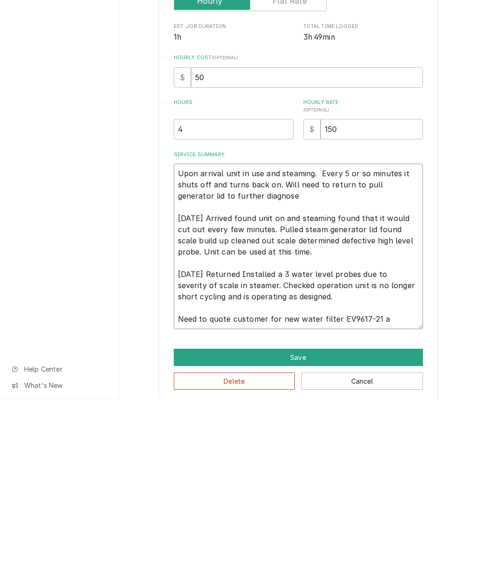
type textarea "Upon arrival unit in use and steaming. Every 5 or so minutes it shuts off and t…"
type textarea "x"
type textarea "Upon arrival unit in use and steaming. Every 5 or so minutes it shuts off and t…"
type textarea "x"
type textarea "Upon arrival unit in use and steaming. Every 5 or so minutes it shuts off and t…"
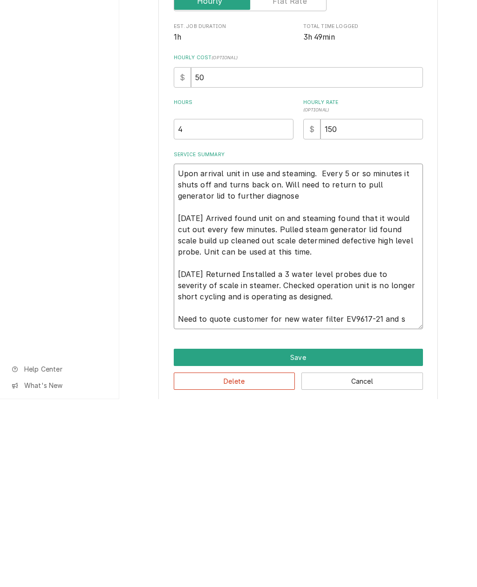
type textarea "x"
type textarea "Upon arrival unit in use and steaming. Every 5 or so minutes it shuts off and t…"
type textarea "x"
type textarea "Upon arrival unit in use and steaming. Every 5 or so minutes it shuts off and t…"
type textarea "x"
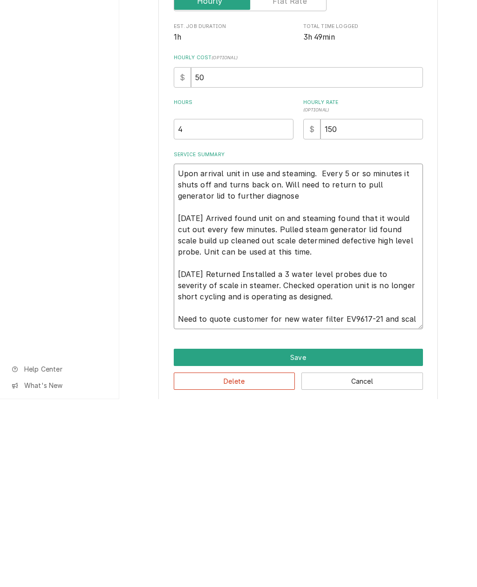
type textarea "Upon arrival unit in use and steaming. Every 5 or so minutes it shuts off and t…"
type textarea "x"
type textarea "Upon arrival unit in use and steaming. Every 5 or so minutes it shuts off and t…"
type textarea "x"
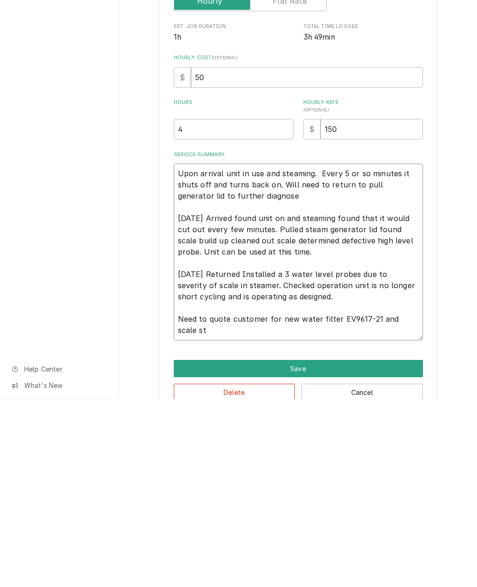
type textarea "Upon arrival unit in use and steaming. Every 5 or so minutes it shuts off and t…"
type textarea "x"
type textarea "Upon arrival unit in use and steaming. Every 5 or so minutes it shuts off and t…"
type textarea "x"
type textarea "Upon arrival unit in use and steaming. Every 5 or so minutes it shuts off and t…"
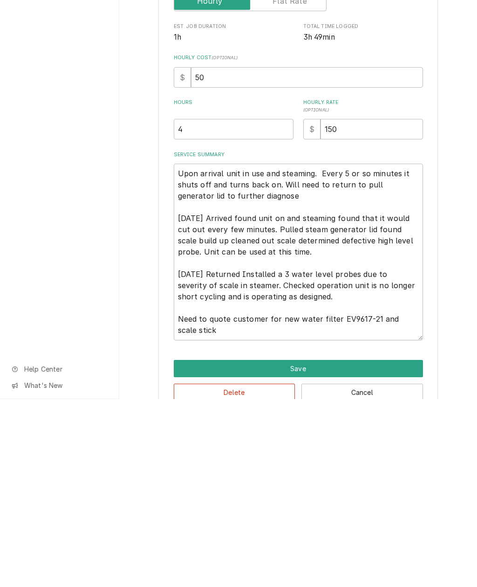
click at [337, 547] on button "Save" at bounding box center [298, 555] width 249 height 17
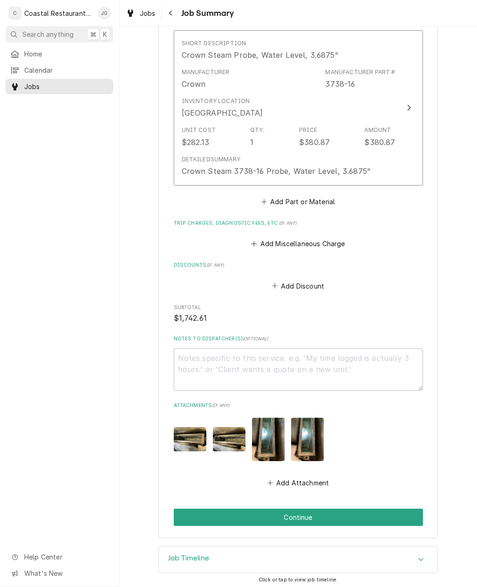
scroll to position [884, 0]
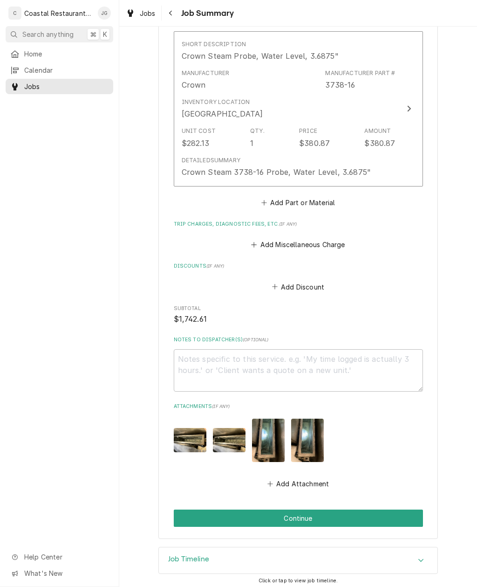
click at [315, 515] on button "Continue" at bounding box center [298, 517] width 249 height 17
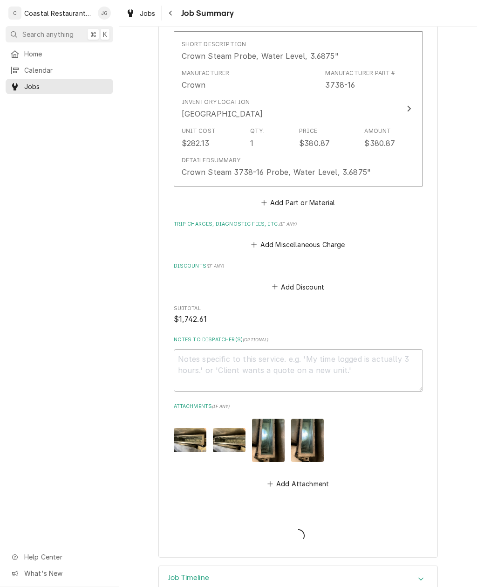
type textarea "x"
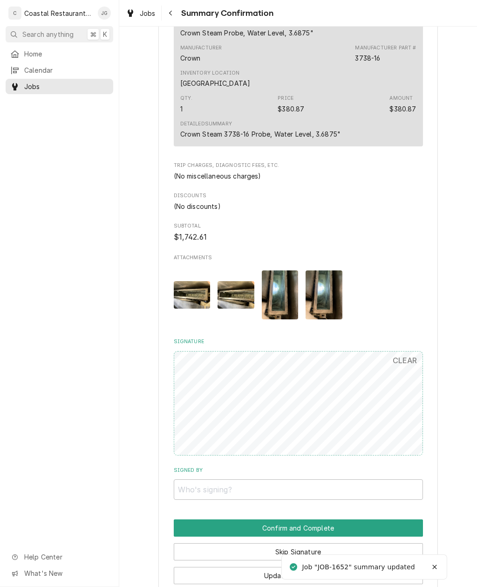
scroll to position [823, 0]
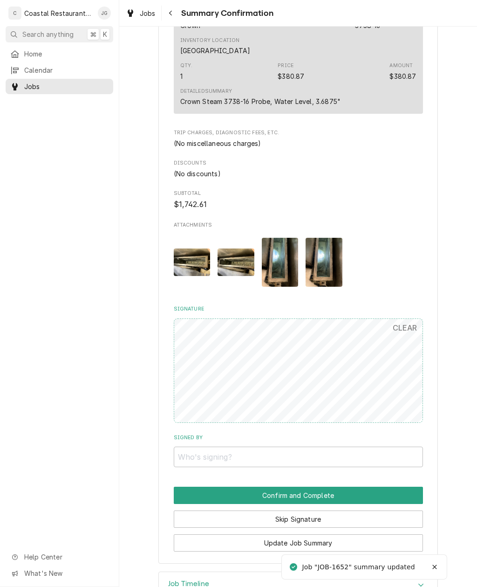
click at [318, 510] on button "Skip Signature" at bounding box center [298, 518] width 249 height 17
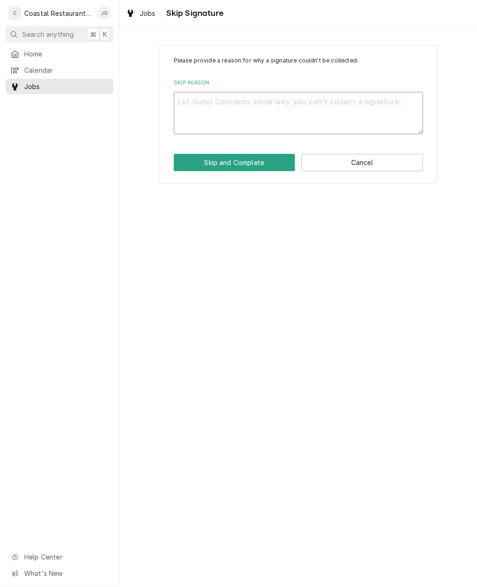
click at [297, 106] on textarea "Skip Reason" at bounding box center [298, 113] width 249 height 42
type textarea "x"
type textarea "Ma"
type textarea "x"
type textarea "Mana"
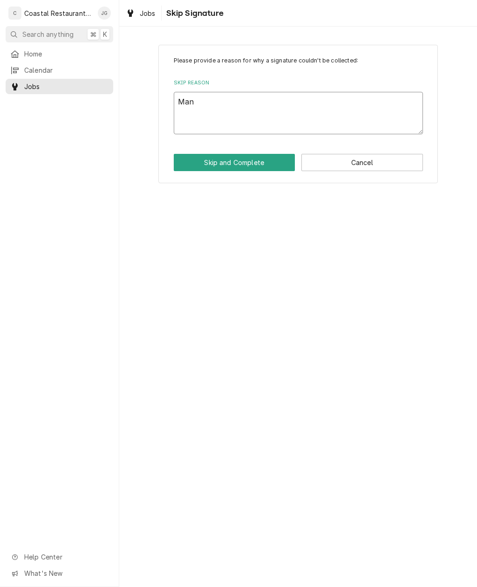
type textarea "x"
type textarea "Manag"
type textarea "x"
type textarea "Manager"
type textarea "x"
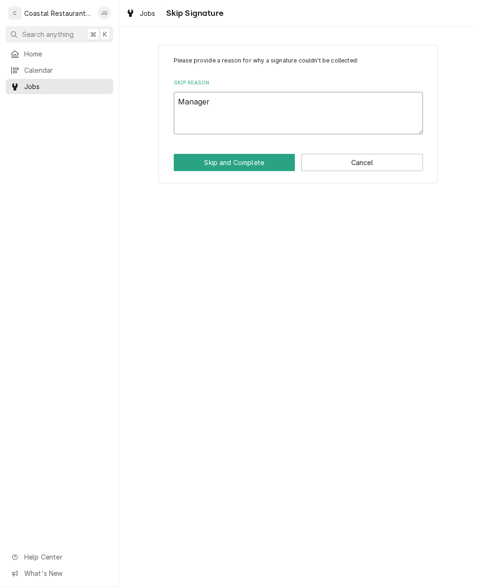
type textarea "Manager n"
type textarea "x"
type textarea "Manager no"
type textarea "x"
type textarea "Manager not"
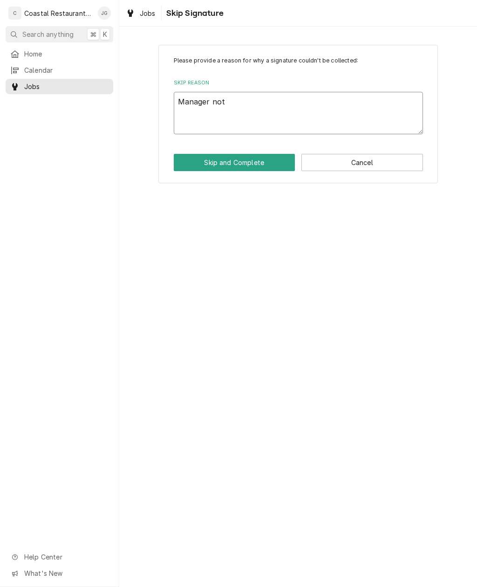
type textarea "x"
type textarea "Manager not o"
type textarea "x"
type textarea "Manager not on"
type textarea "x"
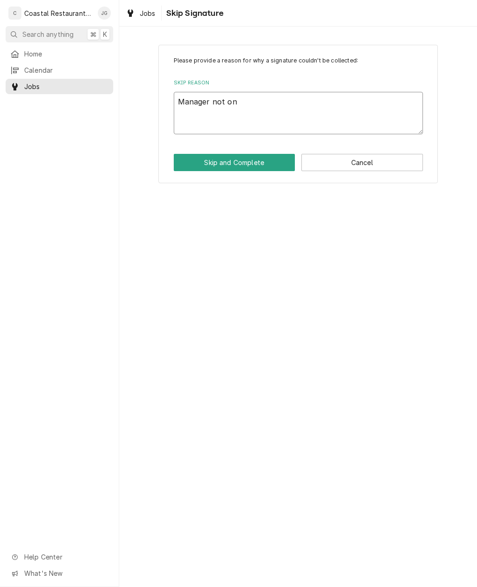
type textarea "Manager not ons"
type textarea "x"
type textarea "Manager not onsi"
type textarea "x"
type textarea "Manager not onsit"
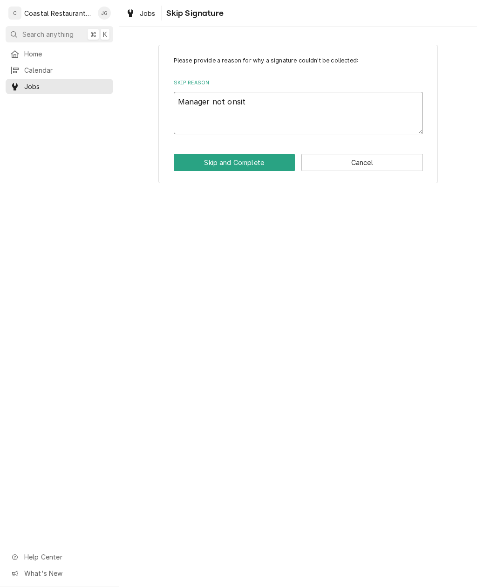
type textarea "x"
type textarea "Manager not onsite"
type textarea "x"
type textarea "Manager not onsite"
type textarea "x"
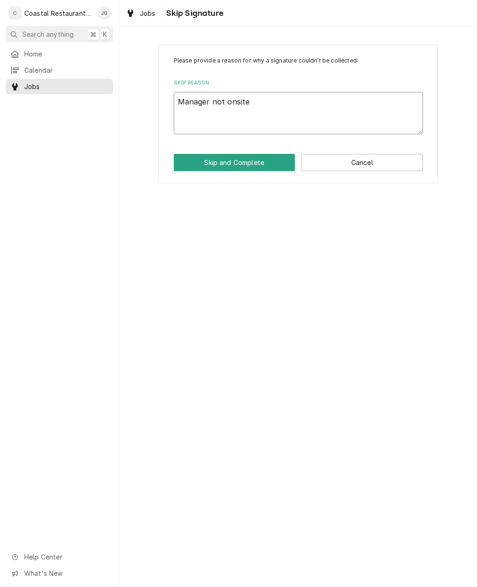
type textarea "Manager not onsite a"
type textarea "x"
type textarea "Manager not onsite at"
type textarea "x"
type textarea "Manager not onsite at"
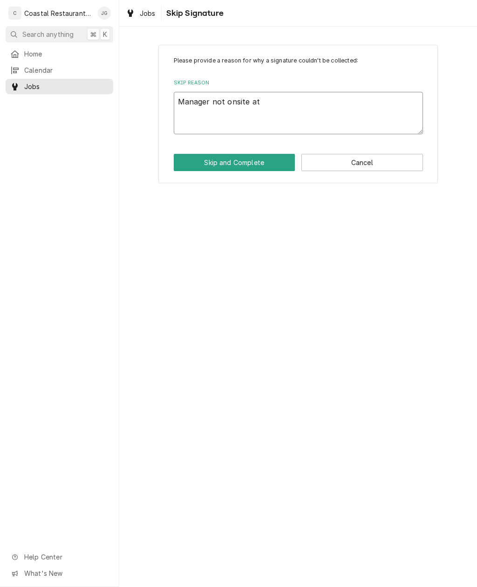
type textarea "x"
type textarea "Manager not onsite at t"
type textarea "x"
type textarea "Manager not onsite at th"
type textarea "x"
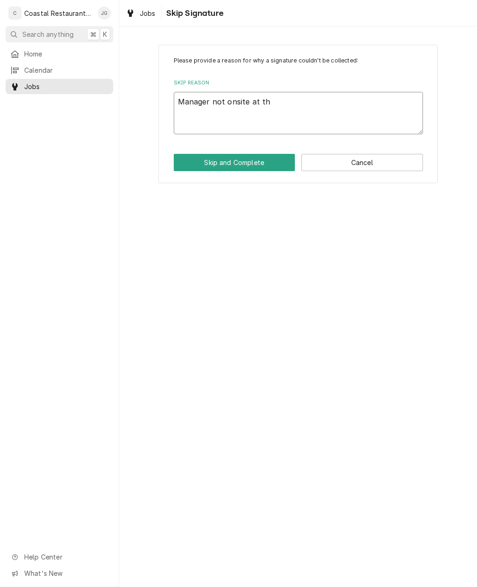
type textarea "Manager not onsite at thi"
type textarea "x"
type textarea "Manager not onsite at this"
type textarea "x"
type textarea "Manager not onsite at this t"
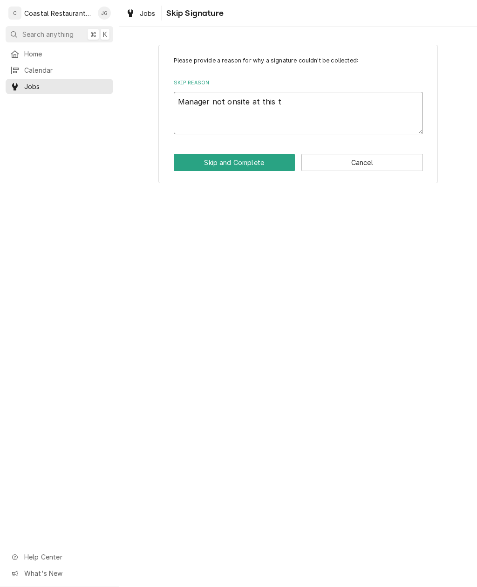
type textarea "x"
type textarea "Manager not onsite at this tim"
type textarea "x"
type textarea "Manager not onsite at this time."
type textarea "x"
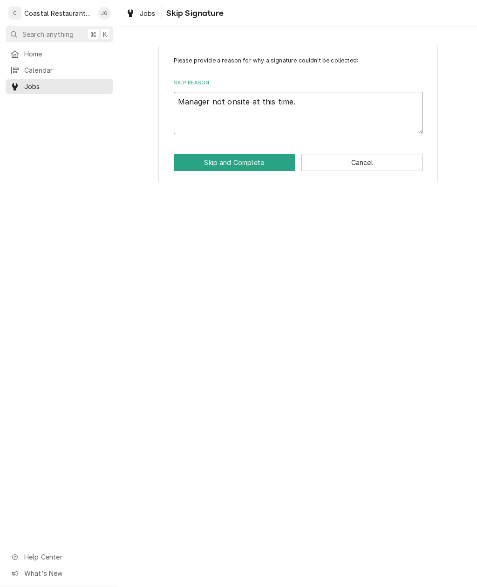
type textarea "Manager not onsite at this time."
click at [250, 161] on button "Skip and Complete" at bounding box center [235, 162] width 122 height 17
type textarea "x"
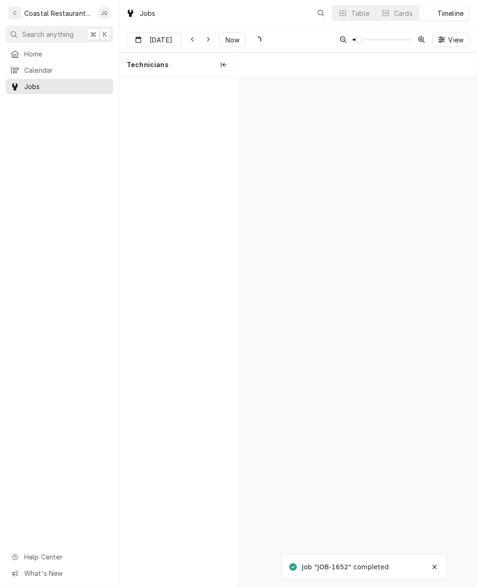
scroll to position [0, 4713]
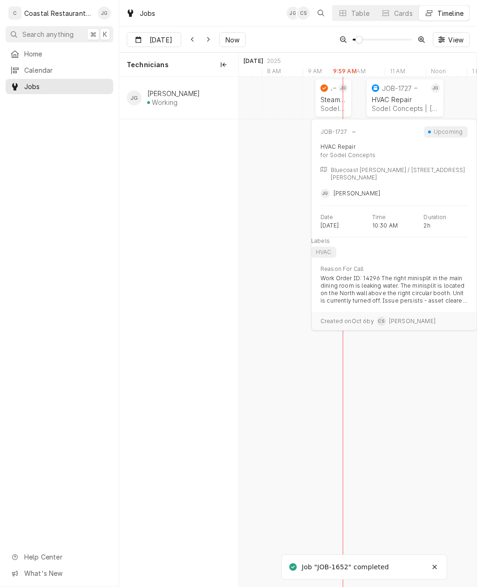
click at [388, 108] on div "Sodel Concepts | Bethany Beach, 19930" at bounding box center [405, 108] width 67 height 8
click at [386, 98] on div "HVAC Repair" at bounding box center [405, 100] width 67 height 8
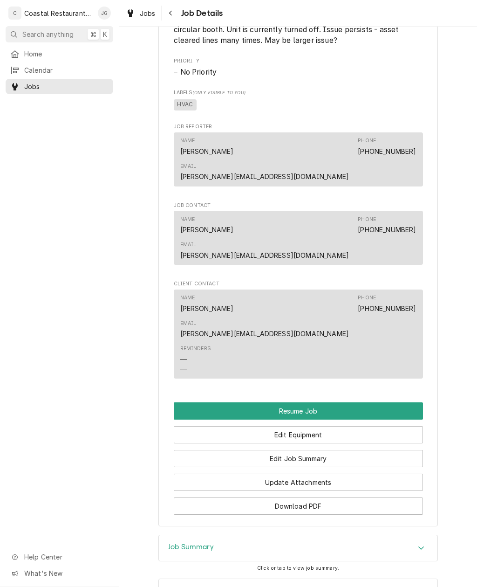
scroll to position [665, 0]
click at [335, 403] on button "Resume Job" at bounding box center [298, 411] width 249 height 17
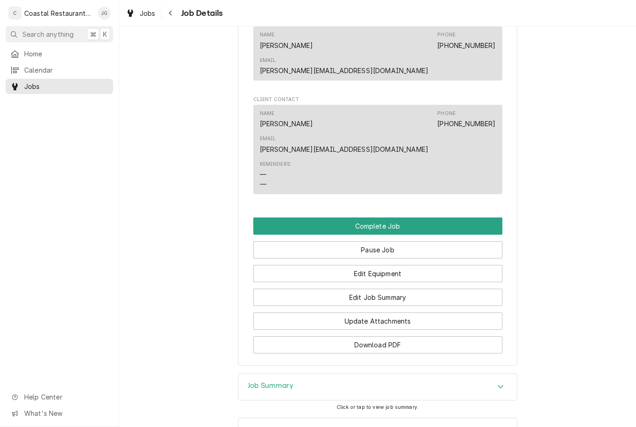
scroll to position [805, 0]
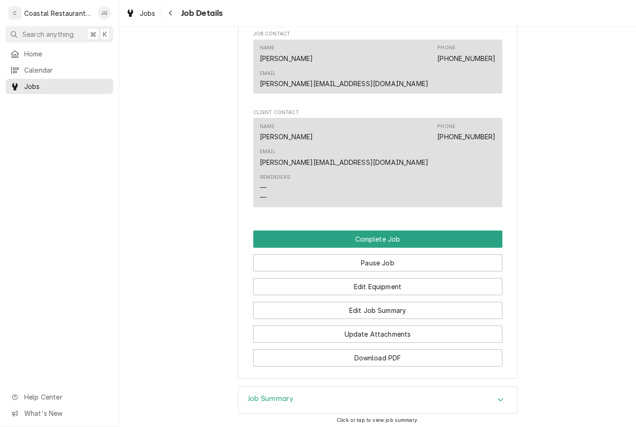
click at [402, 254] on button "Pause Job" at bounding box center [377, 262] width 249 height 17
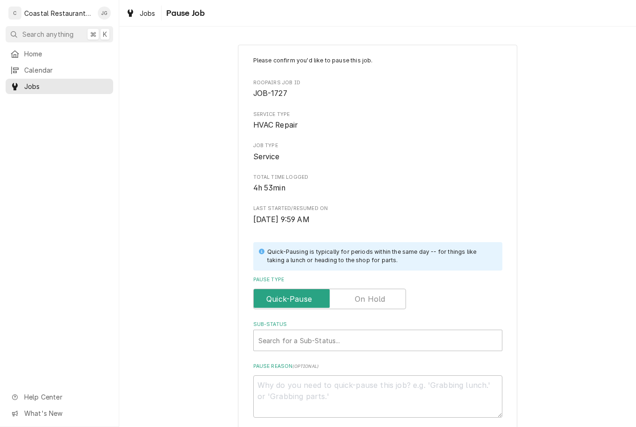
click at [379, 297] on label "Pause Type" at bounding box center [329, 299] width 153 height 20
click at [379, 297] on input "Pause Type" at bounding box center [330, 299] width 144 height 20
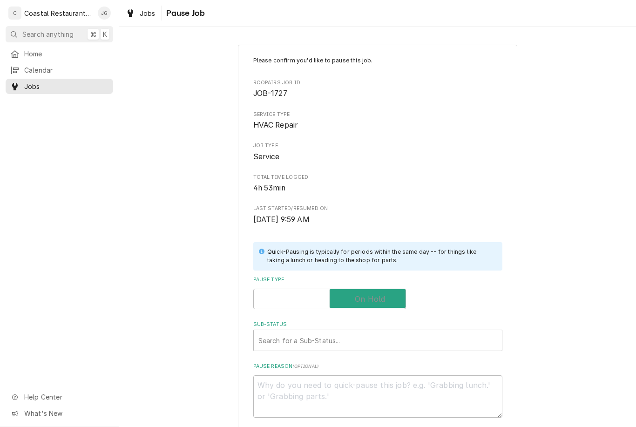
checkbox input "true"
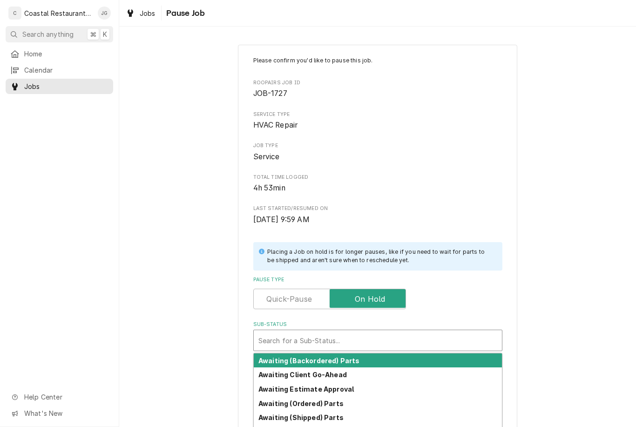
click at [477, 229] on div "Please confirm you'd like to pause this job. Roopairs Job ID JOB-1727 Service T…" at bounding box center [377, 279] width 517 height 486
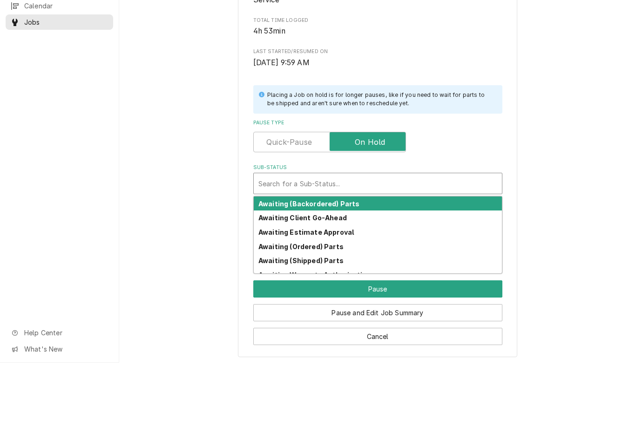
scroll to position [92, 0]
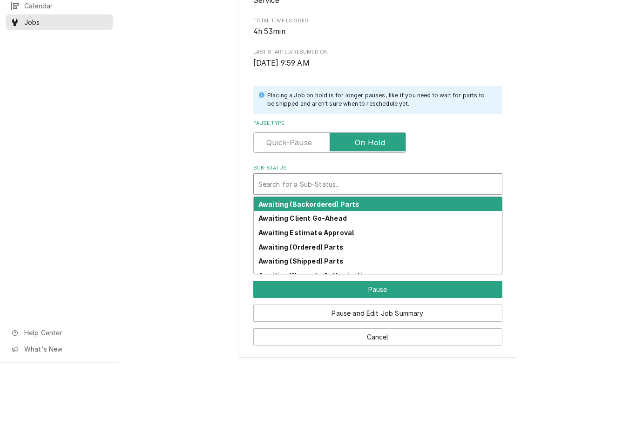
click at [477, 172] on div "Please confirm you'd like to pause this job. Roopairs Job ID JOB-1727 Service T…" at bounding box center [377, 187] width 517 height 486
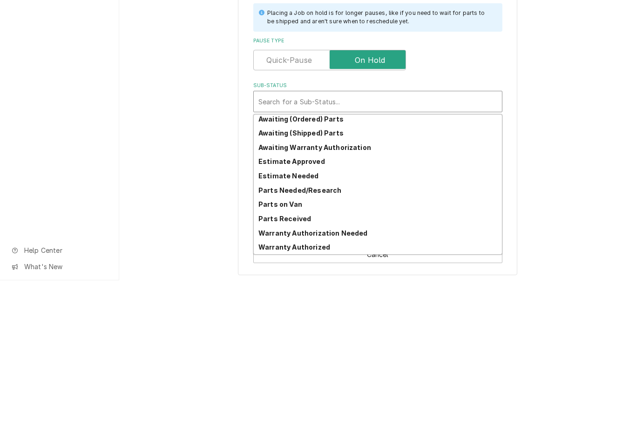
scroll to position [46, 0]
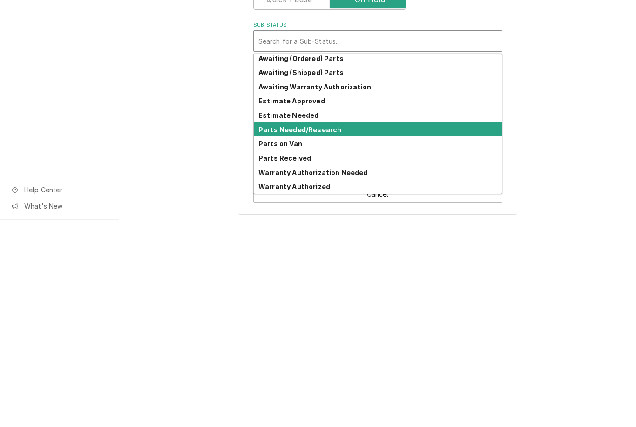
click at [345, 330] on div "Parts Needed/Research" at bounding box center [378, 337] width 248 height 14
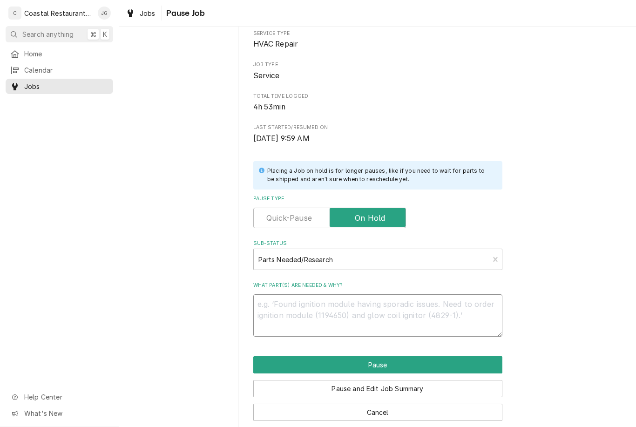
click at [325, 309] on textarea "What part(s) are needed & why?" at bounding box center [377, 315] width 249 height 42
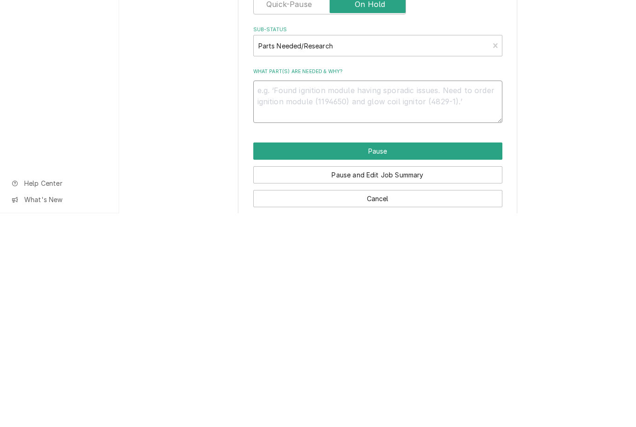
type textarea "x"
type textarea "R"
type textarea "x"
type textarea "Re"
type textarea "x"
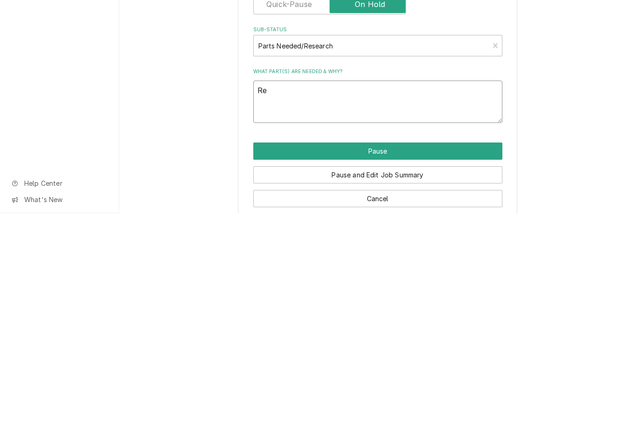
type textarea "Res"
type textarea "x"
type textarea "Reschedule"
type textarea "x"
type textarea "Reschedule"
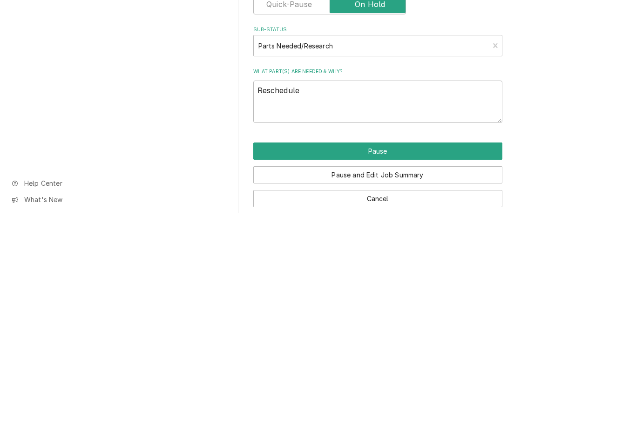
click at [389, 356] on button "Pause" at bounding box center [377, 364] width 249 height 17
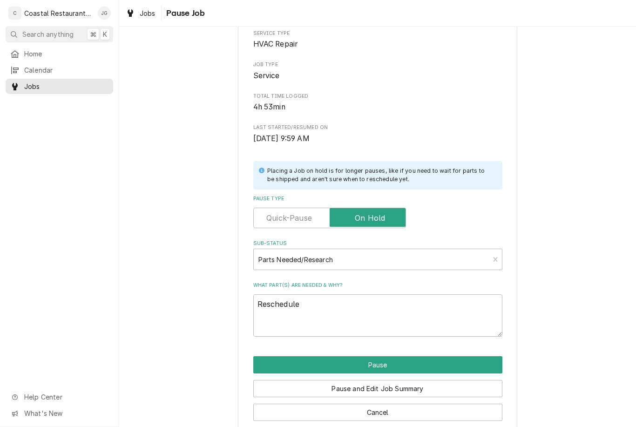
type textarea "x"
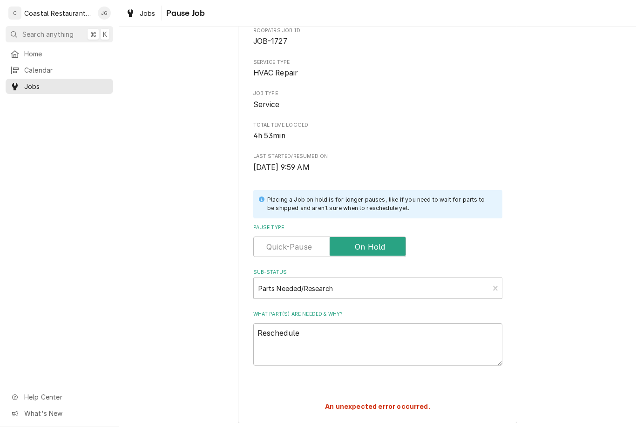
click at [52, 48] on div "Home" at bounding box center [59, 54] width 104 height 12
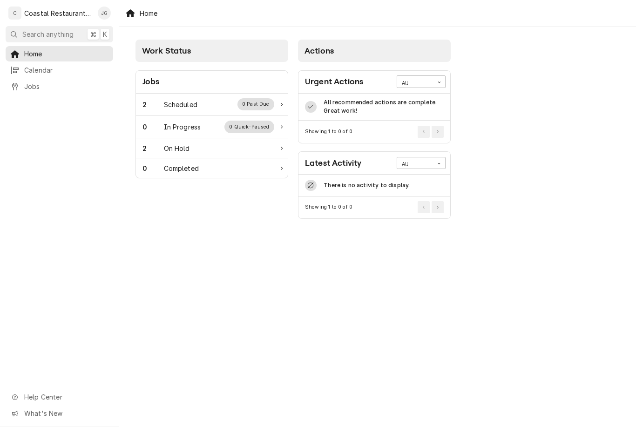
click at [203, 110] on div "2 Scheduled 0 Past Due" at bounding box center [209, 104] width 132 height 12
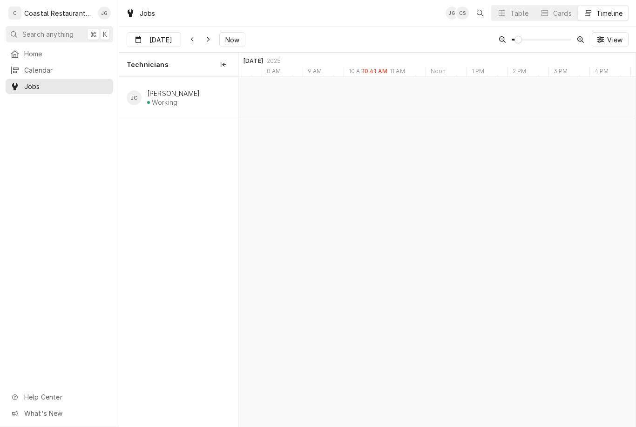
scroll to position [0, 7870]
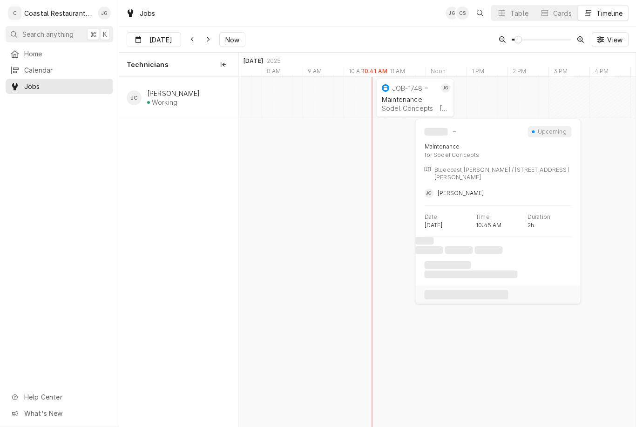
click at [430, 113] on div "Maintenance Sodel Concepts | [PERSON_NAME][GEOGRAPHIC_DATA], 19930" at bounding box center [415, 104] width 70 height 20
